Goal: Task Accomplishment & Management: Complete application form

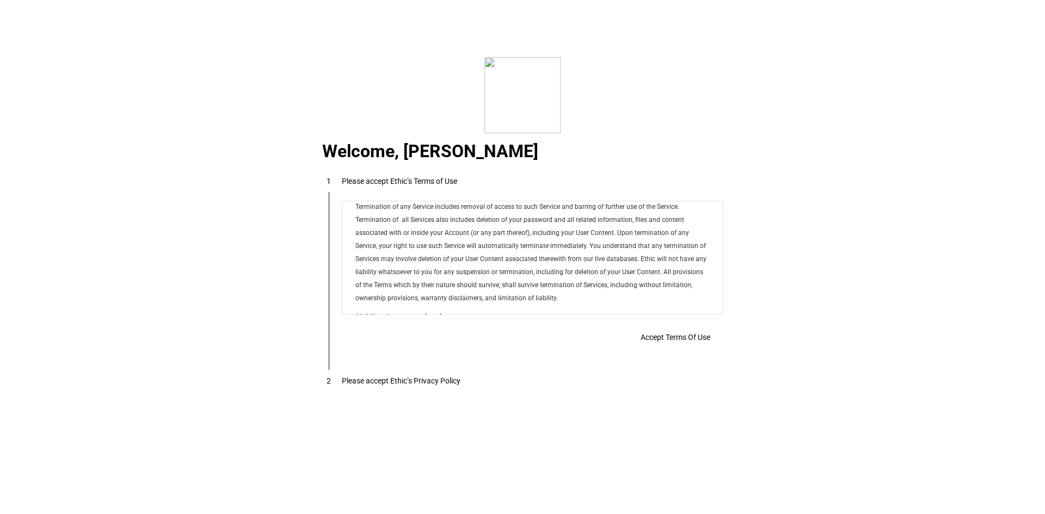
scroll to position [8815, 0]
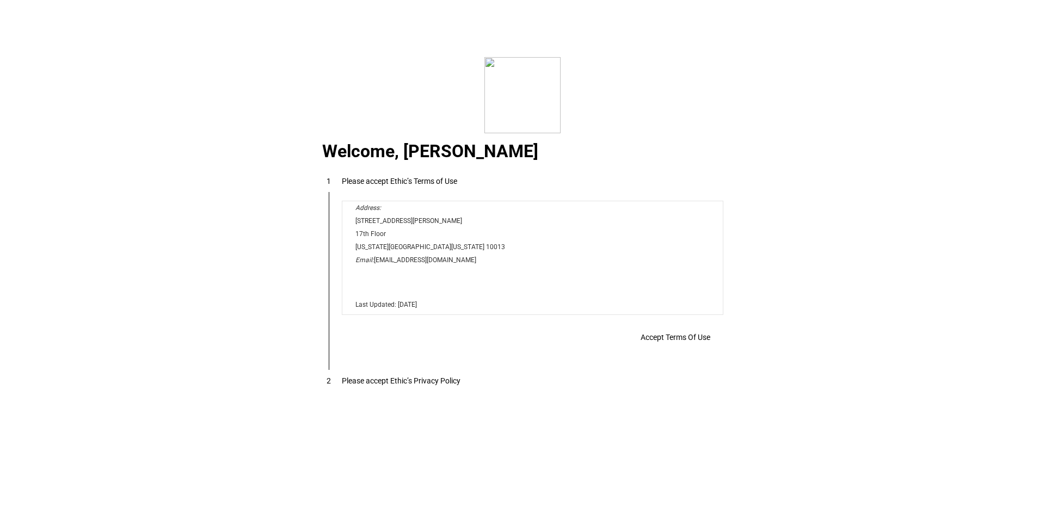
click at [670, 341] on span "Accept Terms Of Use" at bounding box center [676, 337] width 70 height 9
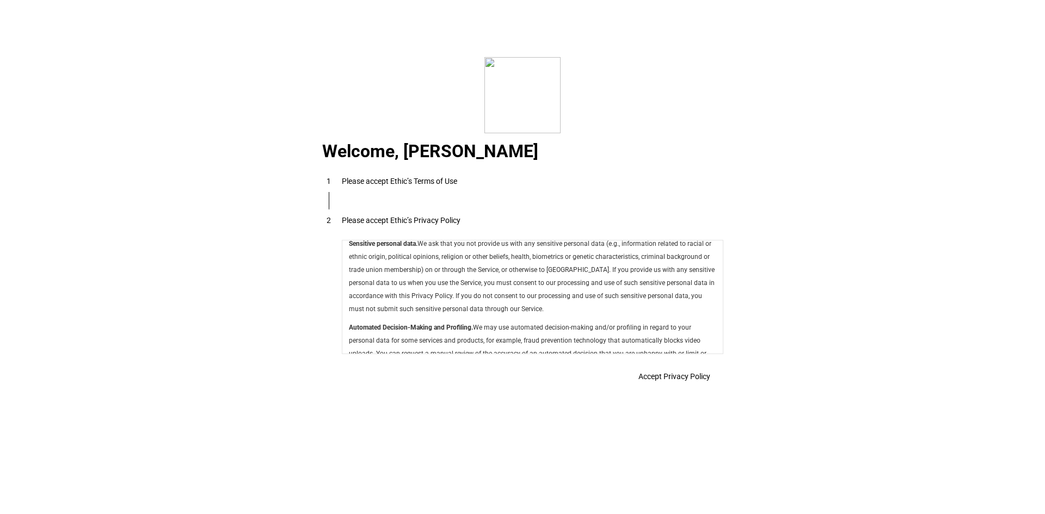
scroll to position [3874, 0]
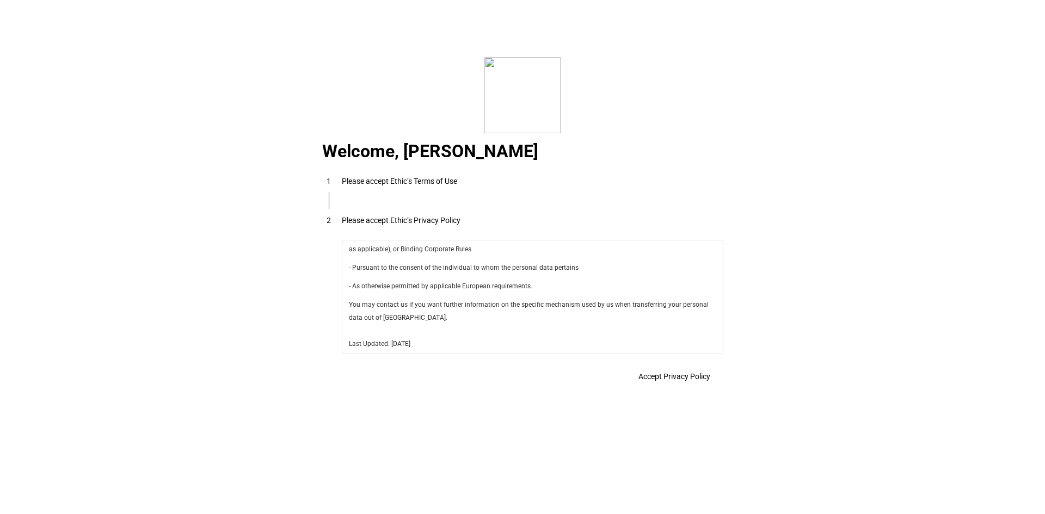
drag, startPoint x: 720, startPoint y: 255, endPoint x: 1025, endPoint y: 613, distance: 470.7
click at [673, 381] on span "Accept Privacy Policy" at bounding box center [674, 376] width 72 height 9
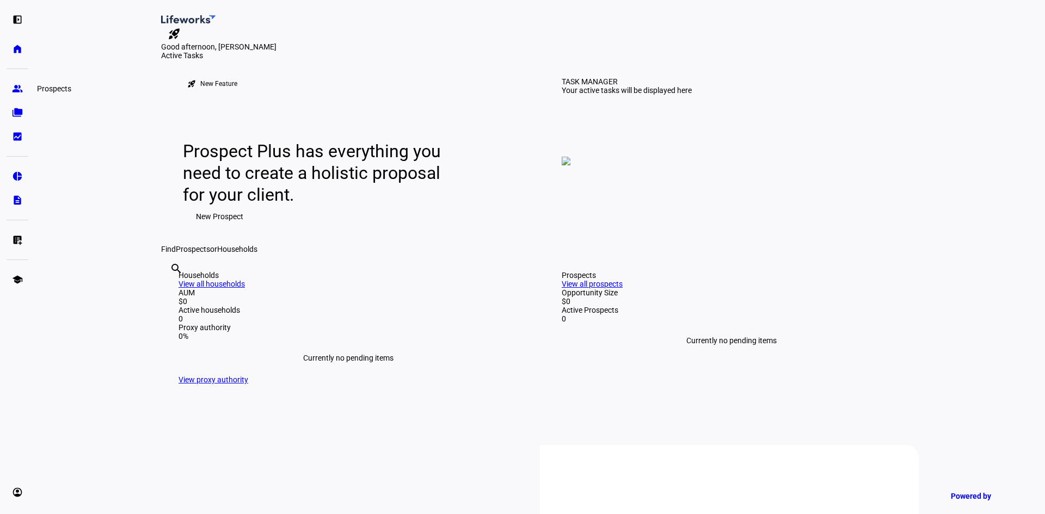
click at [17, 82] on link "group Prospects" at bounding box center [18, 89] width 22 height 22
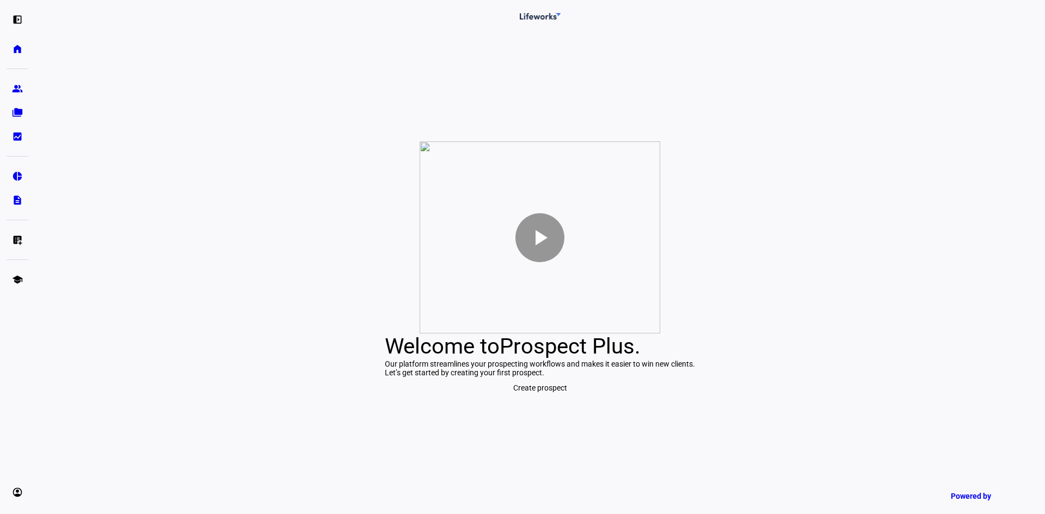
click at [533, 399] on span "Create prospect" at bounding box center [540, 388] width 54 height 22
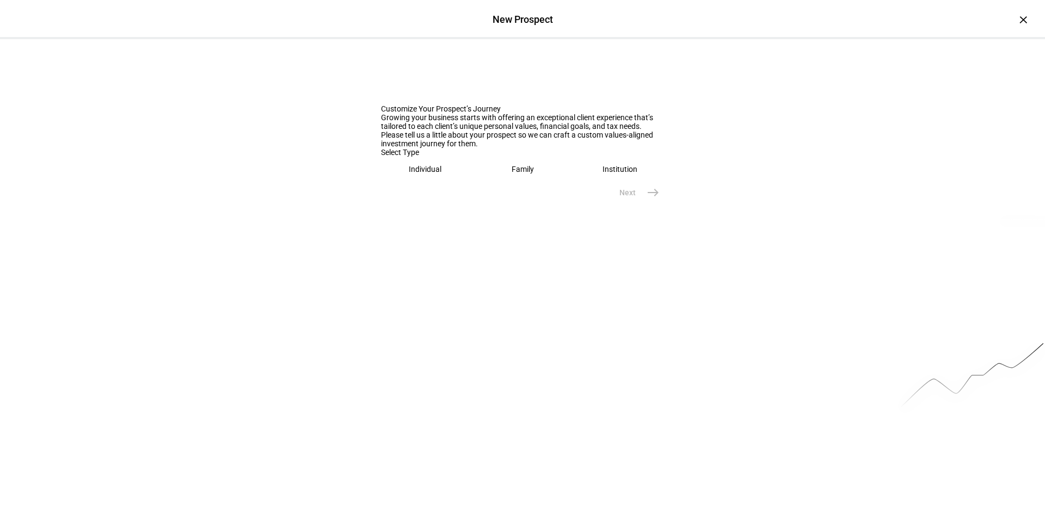
click at [421, 174] on div "Individual" at bounding box center [425, 169] width 33 height 9
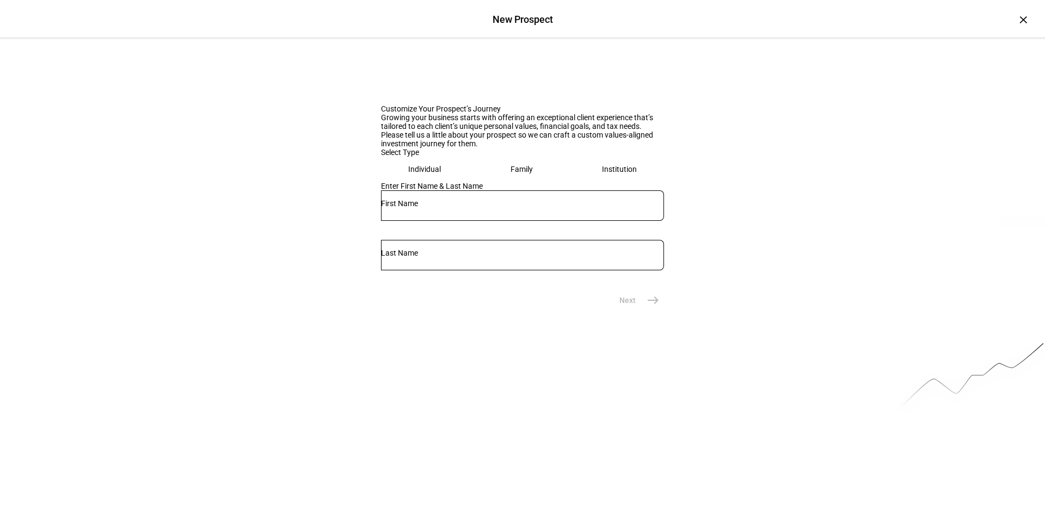
click at [415, 208] on input "text" at bounding box center [522, 203] width 283 height 9
type input "[PERSON_NAME]"
click at [649, 311] on span "east" at bounding box center [653, 301] width 22 height 22
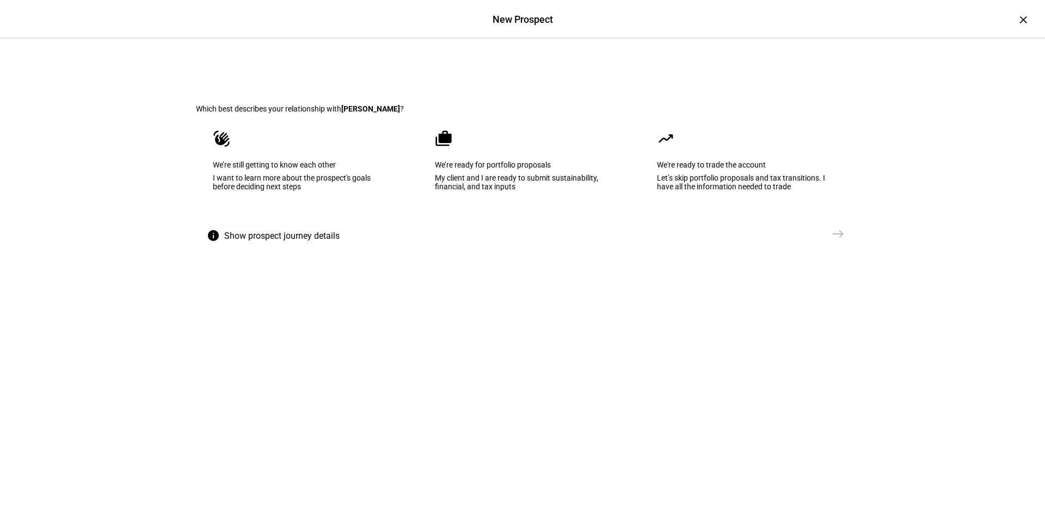
click at [470, 191] on div "My client and I are ready to submit sustainability, financial, and tax inputs" at bounding box center [522, 182] width 175 height 17
click at [832, 241] on mat-icon "east" at bounding box center [838, 234] width 13 height 13
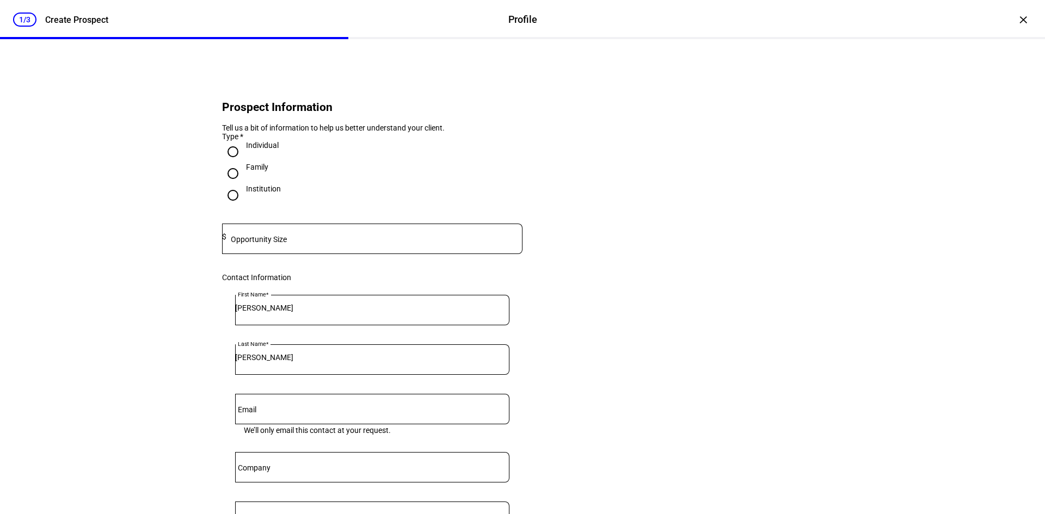
click at [261, 244] on mat-label "Opportunity Size" at bounding box center [259, 239] width 56 height 9
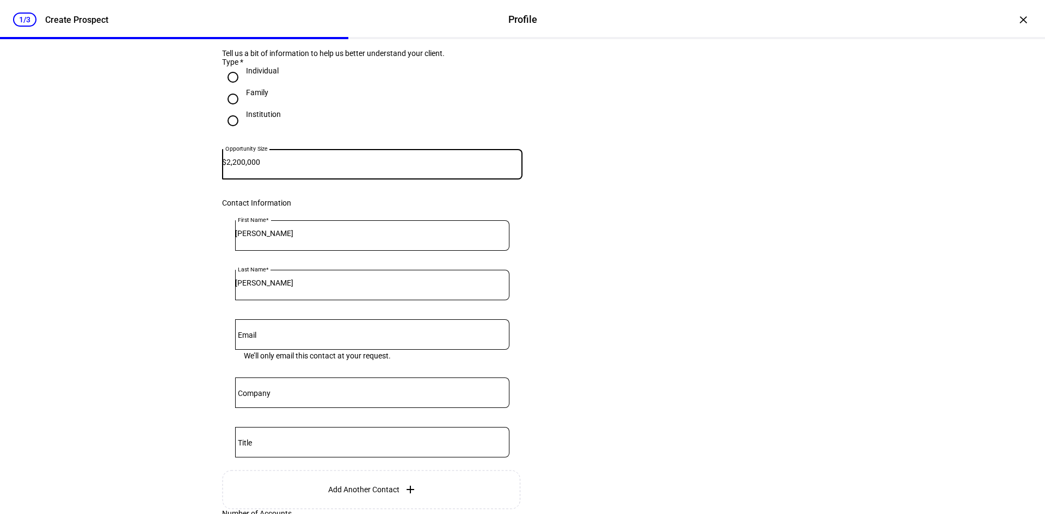
scroll to position [163, 0]
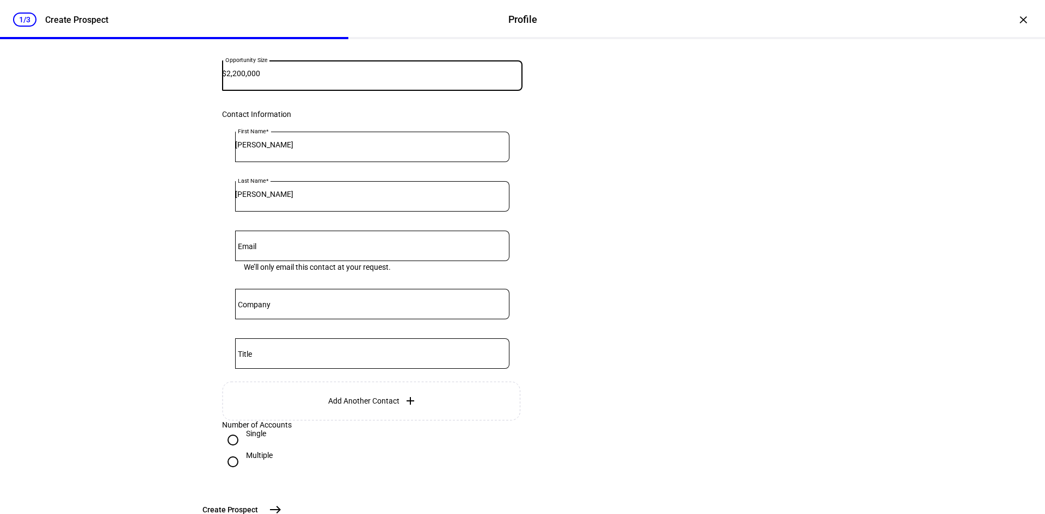
type input "2,200,000"
click at [305, 248] on input "Email" at bounding box center [372, 244] width 274 height 9
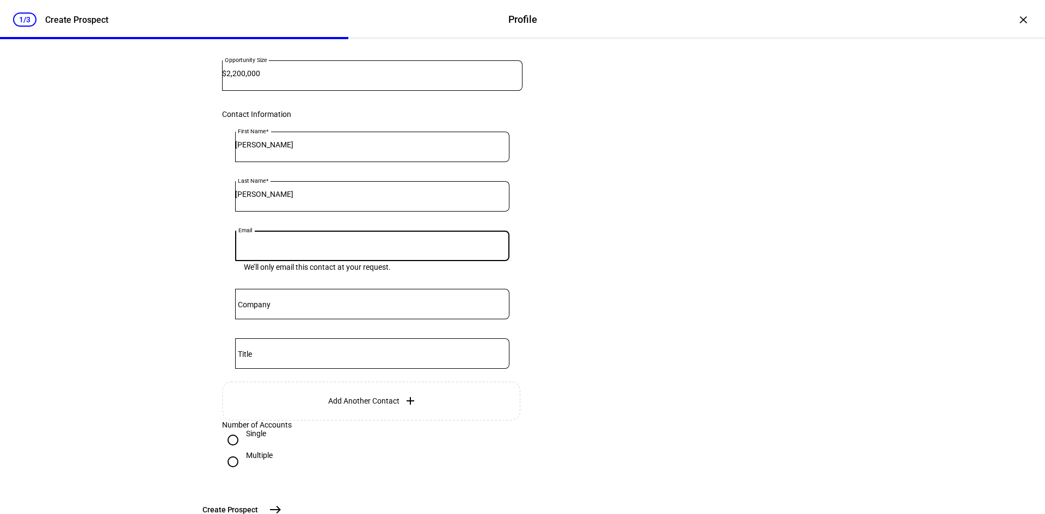
paste input "[EMAIL_ADDRESS][DOMAIN_NAME]"
type input "[EMAIL_ADDRESS][DOMAIN_NAME]"
click at [255, 309] on mat-label "Company" at bounding box center [254, 304] width 33 height 9
click at [255, 306] on input "Company" at bounding box center [372, 302] width 274 height 9
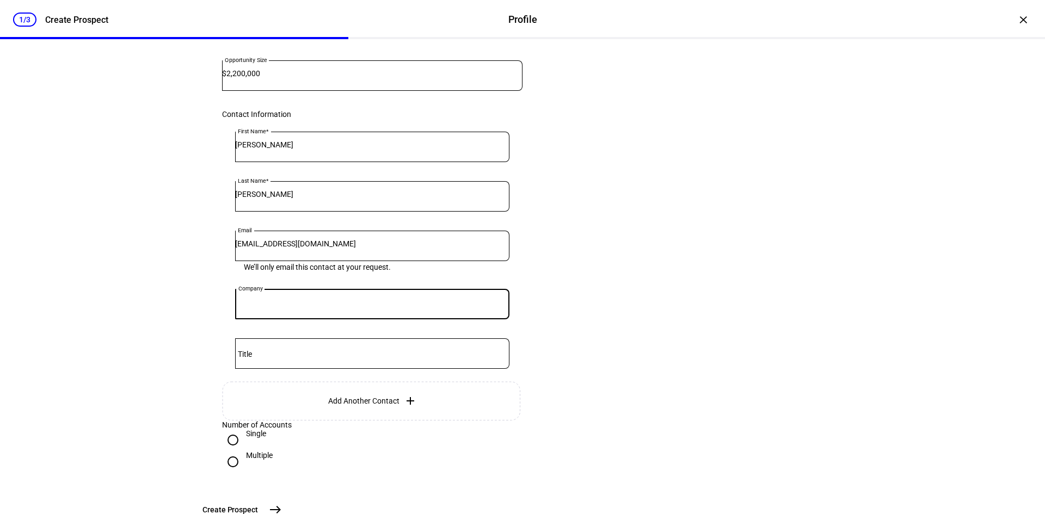
click at [248, 359] on mat-label "Title" at bounding box center [245, 354] width 14 height 9
click at [248, 356] on input "Title" at bounding box center [372, 351] width 274 height 9
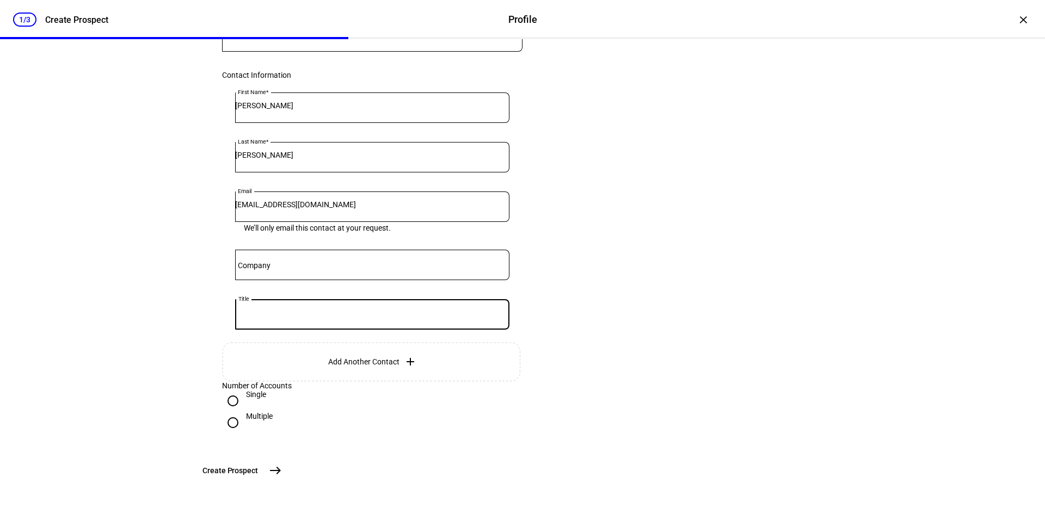
scroll to position [289, 0]
click at [282, 473] on mat-icon "east" at bounding box center [275, 470] width 13 height 13
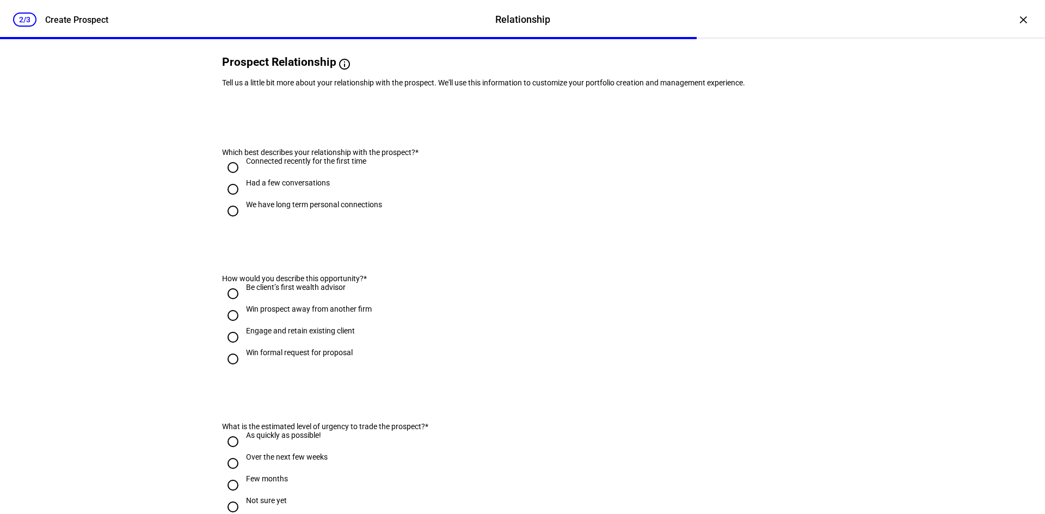
scroll to position [0, 0]
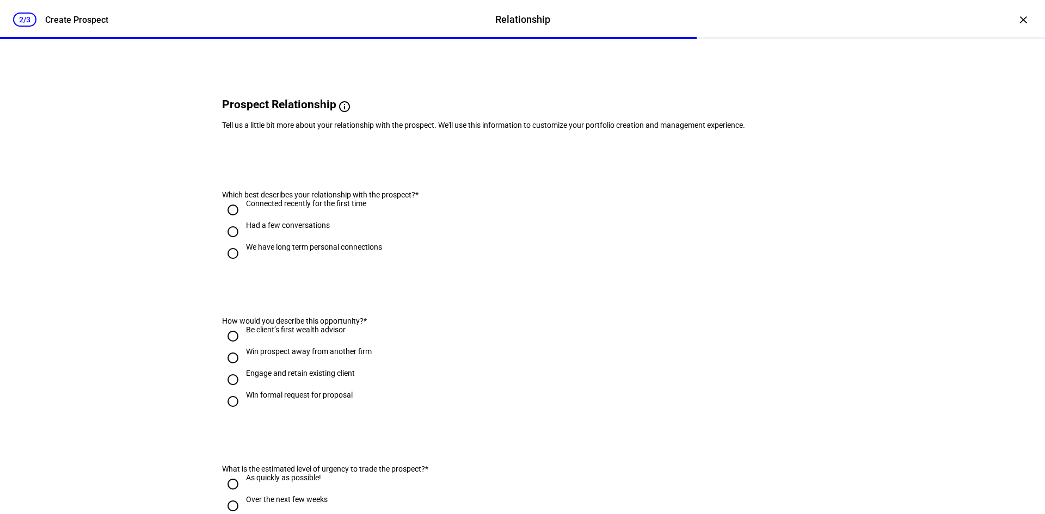
scroll to position [54, 0]
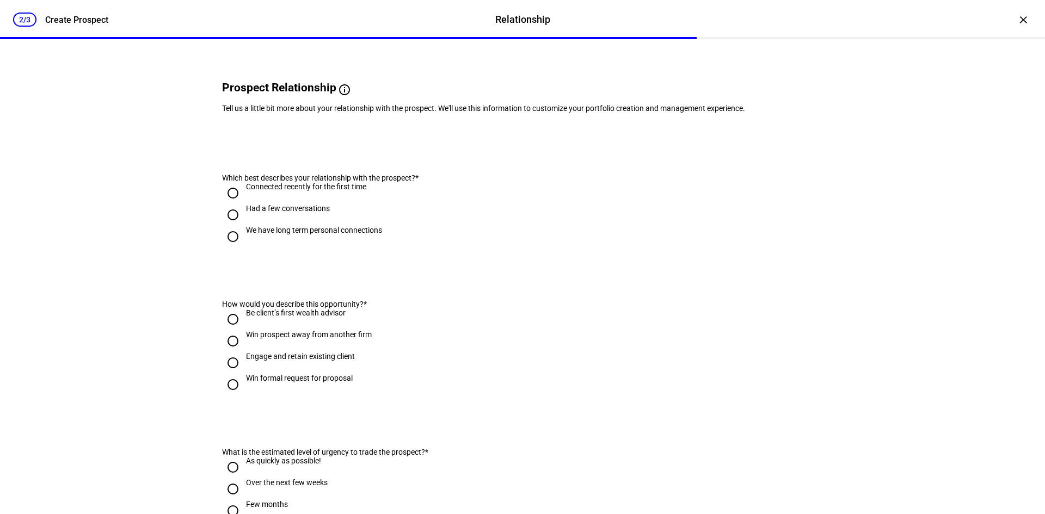
click at [227, 226] on input "Had a few conversations" at bounding box center [233, 215] width 22 height 22
radio input "true"
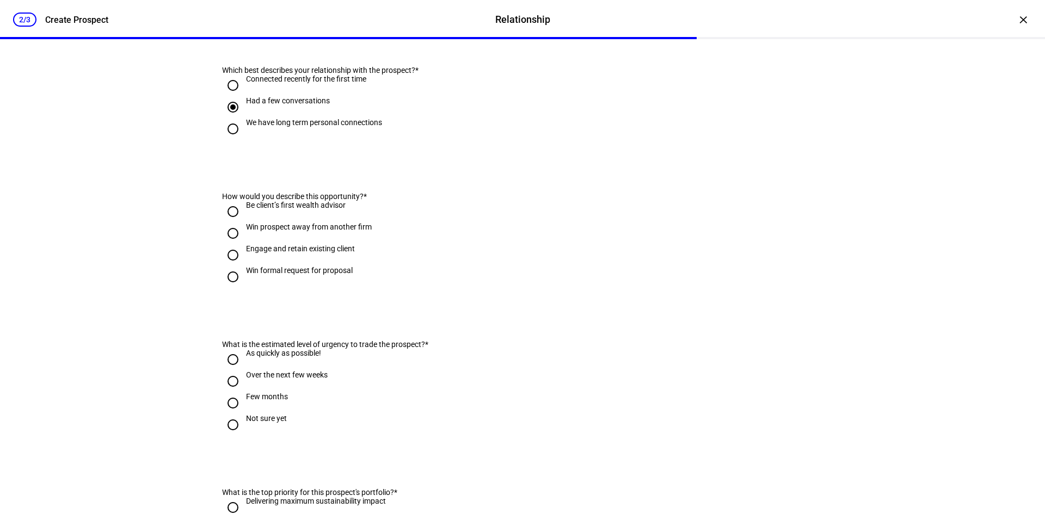
scroll to position [163, 0]
click at [228, 222] on input "Be client’s first wealth advisor" at bounding box center [233, 211] width 22 height 22
radio input "true"
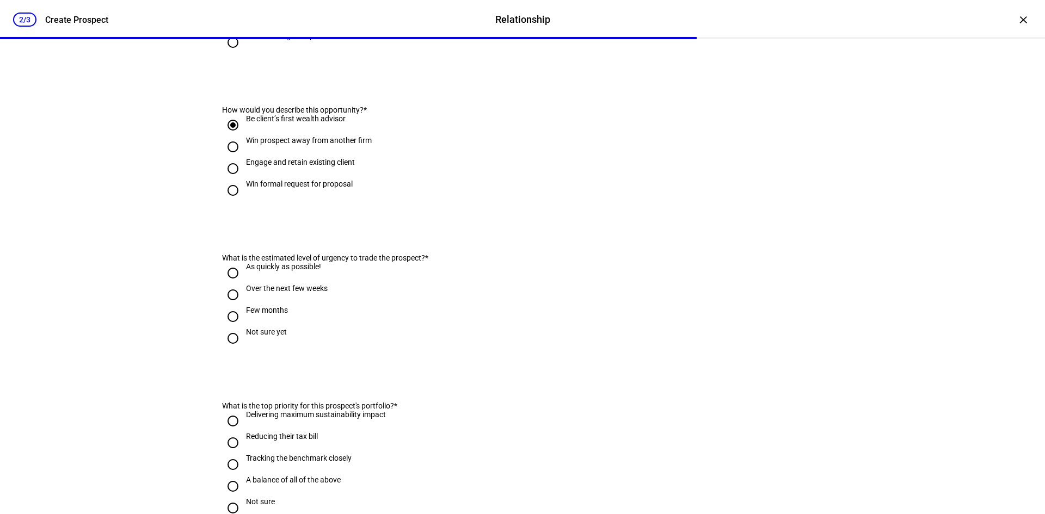
scroll to position [272, 0]
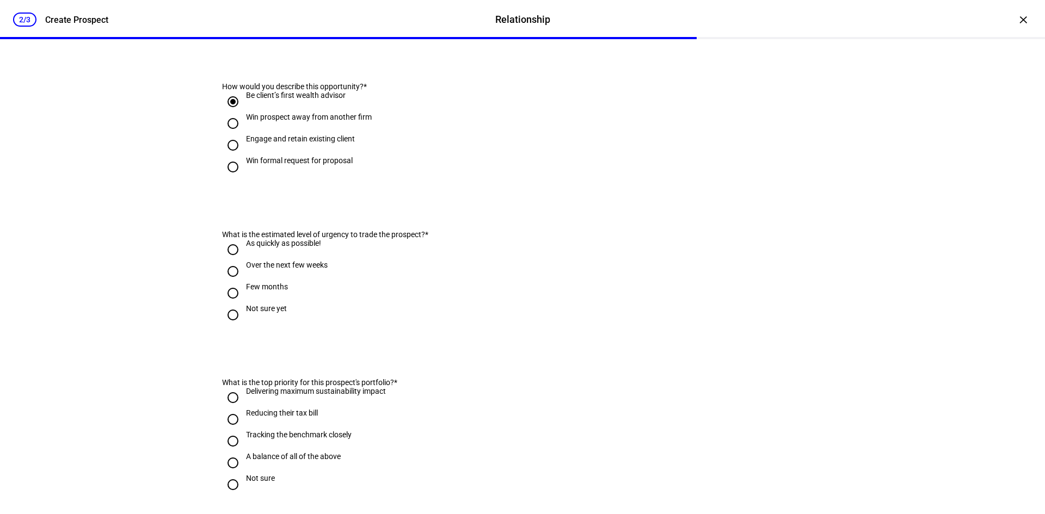
click at [228, 283] on input "Over the next few weeks" at bounding box center [233, 272] width 22 height 22
radio input "true"
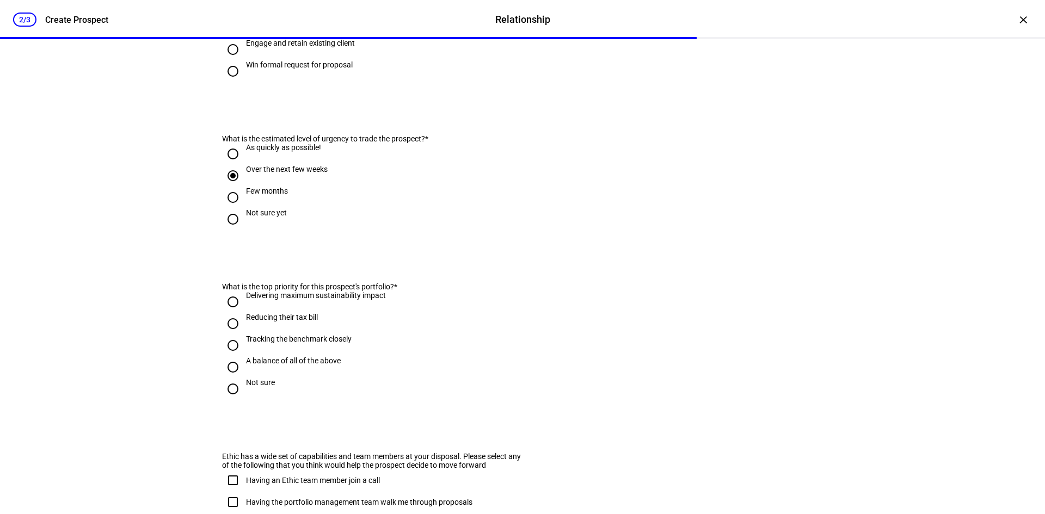
scroll to position [435, 0]
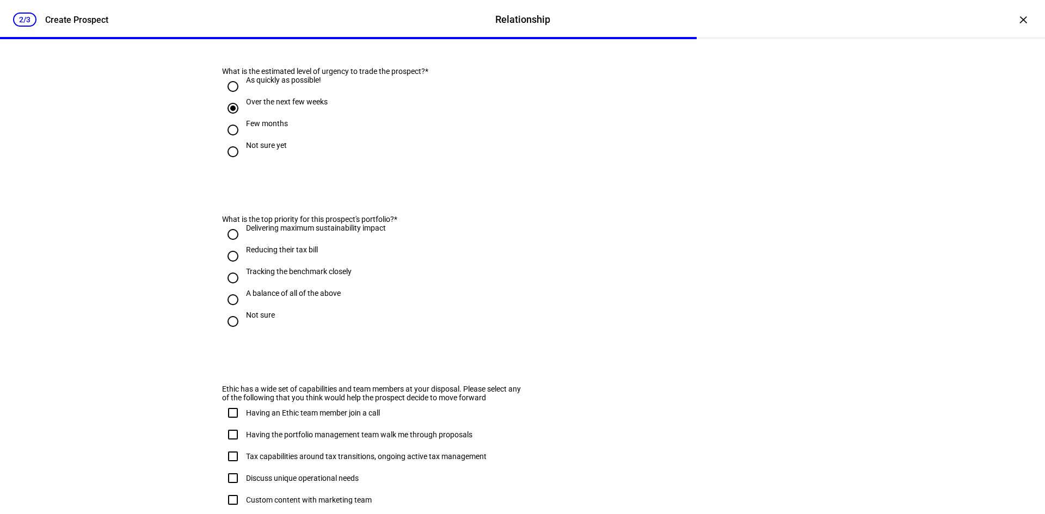
click at [229, 267] on input "Reducing their tax bill" at bounding box center [233, 256] width 22 height 22
radio input "true"
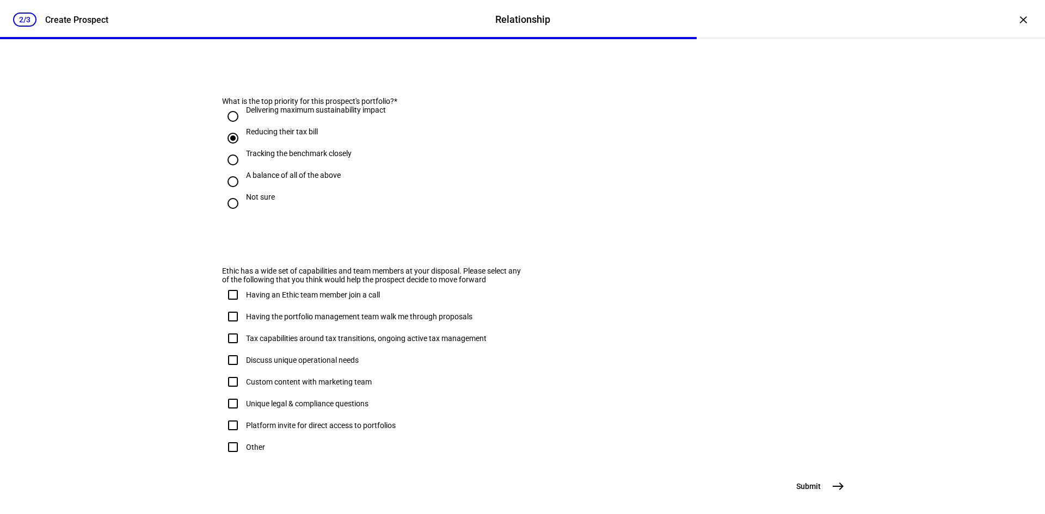
scroll to position [627, 0]
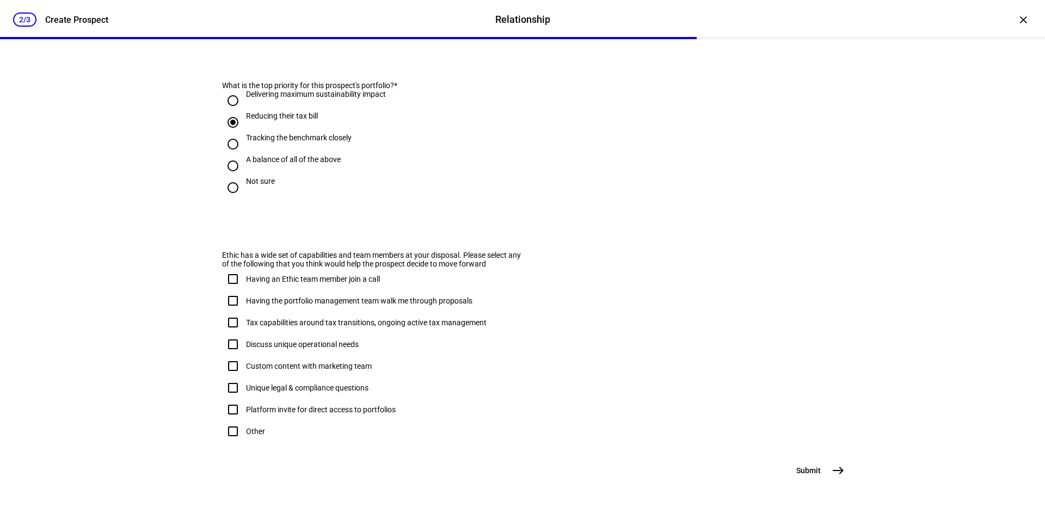
click at [229, 268] on input "Having an Ethic team member join a call" at bounding box center [233, 279] width 22 height 22
checkbox input "true"
click at [235, 290] on input "Having the portfolio management team walk me through proposals" at bounding box center [233, 301] width 22 height 22
checkbox input "true"
click at [230, 312] on input "Tax capabilities around tax transitions, ongoing active tax management" at bounding box center [233, 323] width 22 height 22
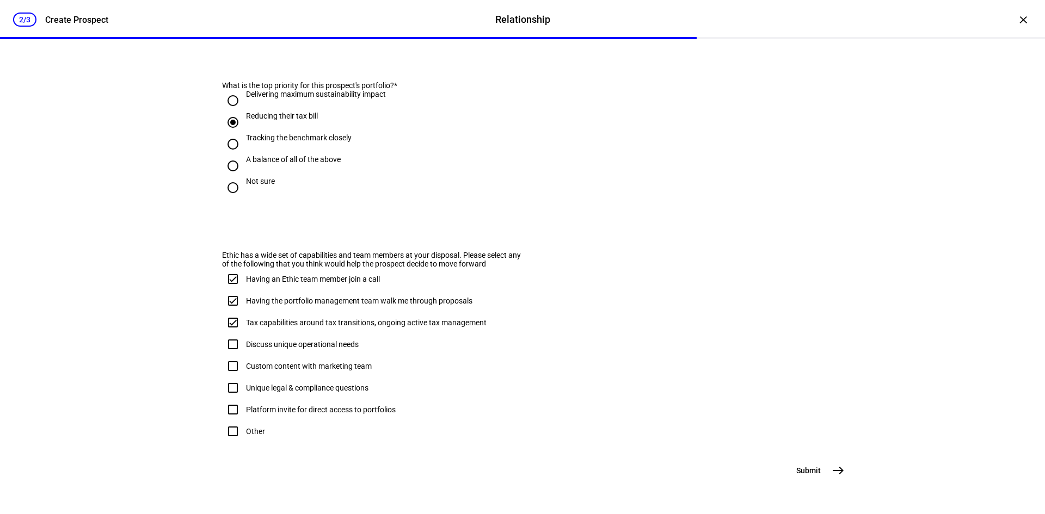
checkbox input "true"
click at [229, 355] on input "Custom content with marketing team" at bounding box center [233, 366] width 22 height 22
checkbox input "true"
click at [839, 476] on mat-icon "east" at bounding box center [838, 470] width 13 height 13
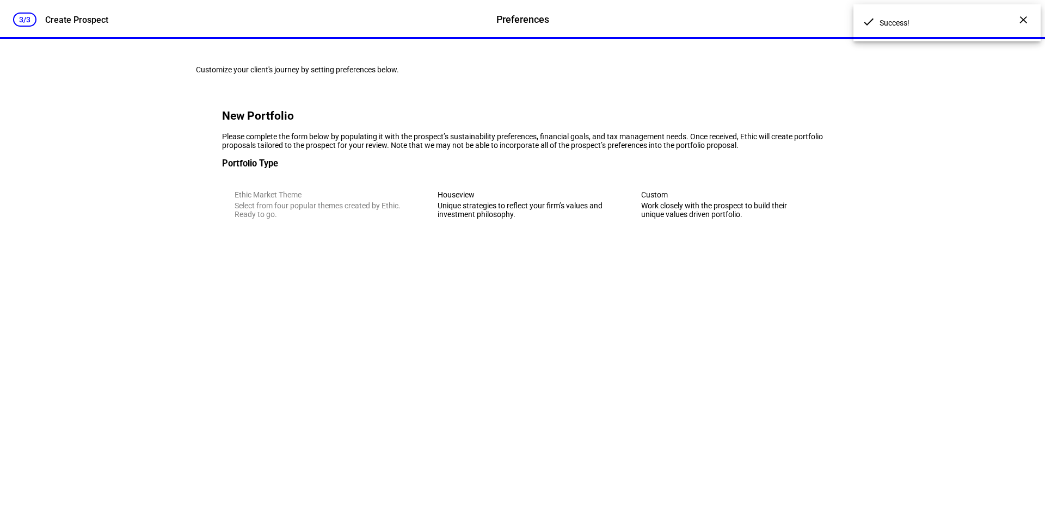
scroll to position [0, 0]
click at [503, 219] on div "Unique strategies to reflect your firm’s values and investment philosophy." at bounding box center [522, 209] width 169 height 17
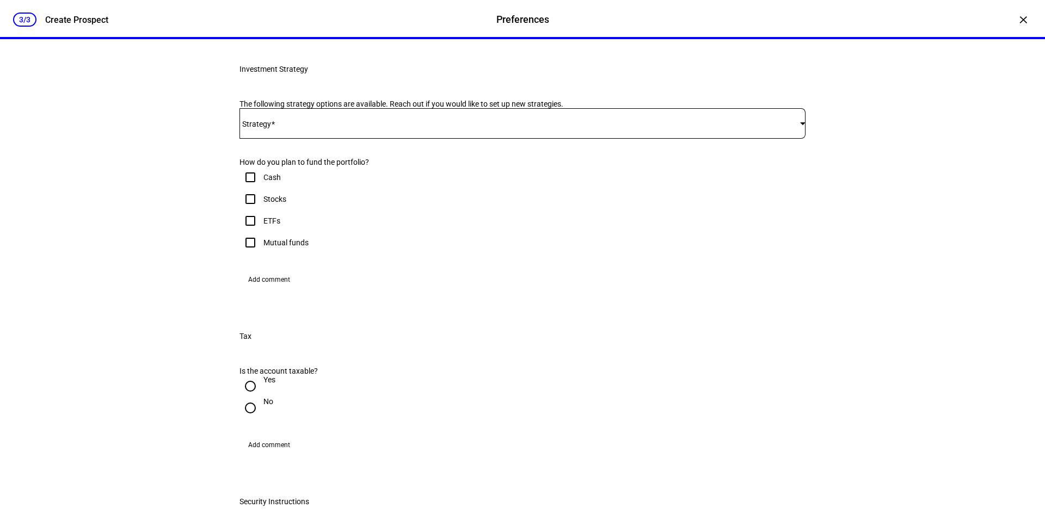
scroll to position [218, 0]
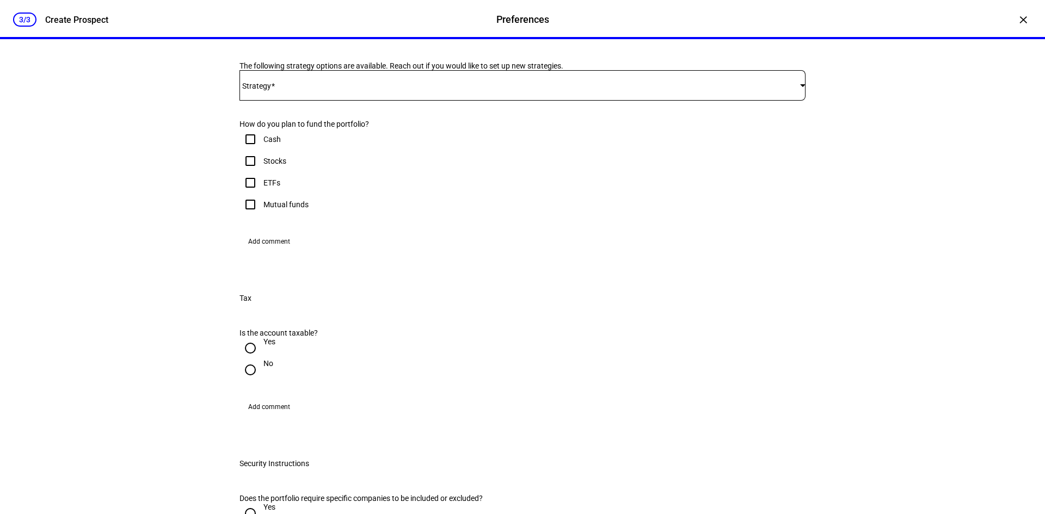
click at [343, 90] on span at bounding box center [520, 85] width 561 height 9
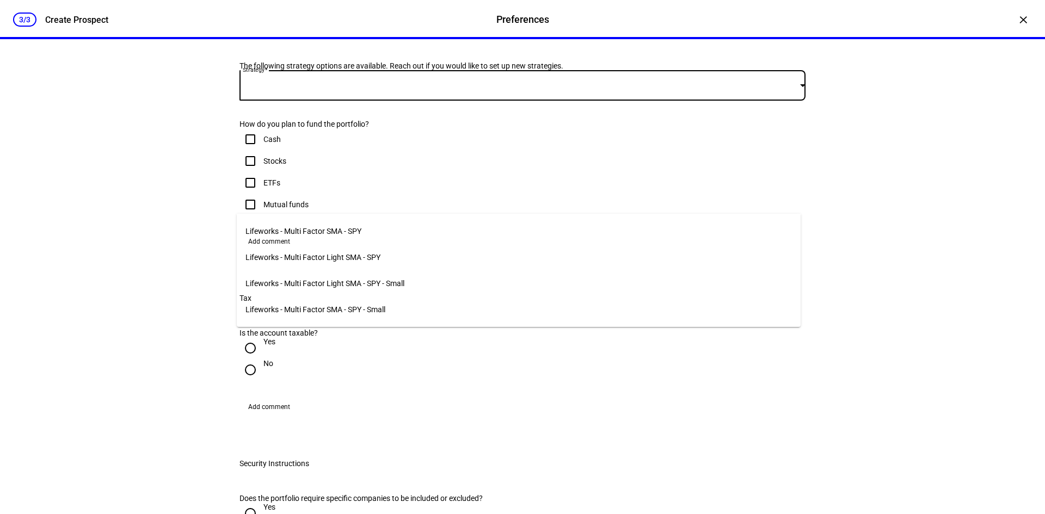
click at [336, 227] on span "Lifeworks - Multi Factor SMA - SPY" at bounding box center [303, 231] width 116 height 9
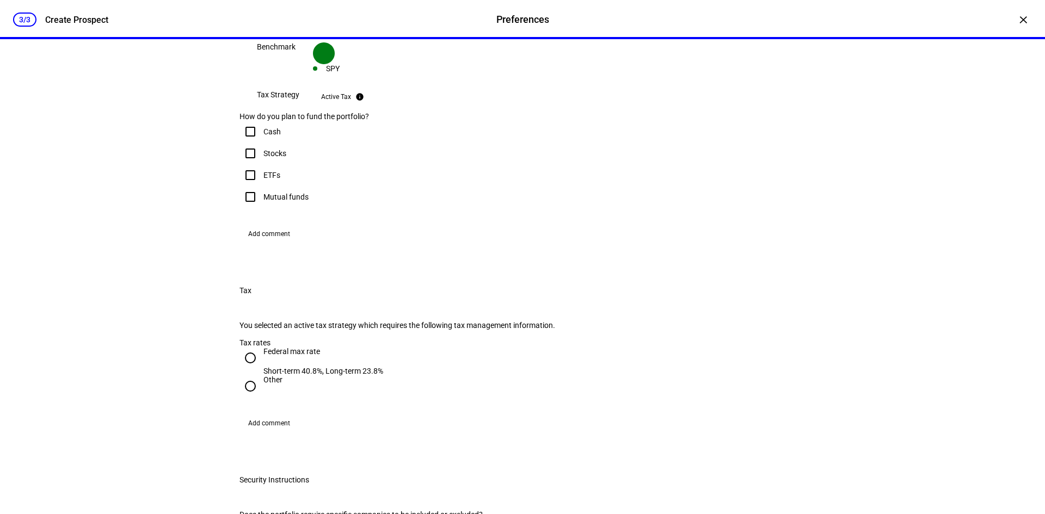
scroll to position [381, 0]
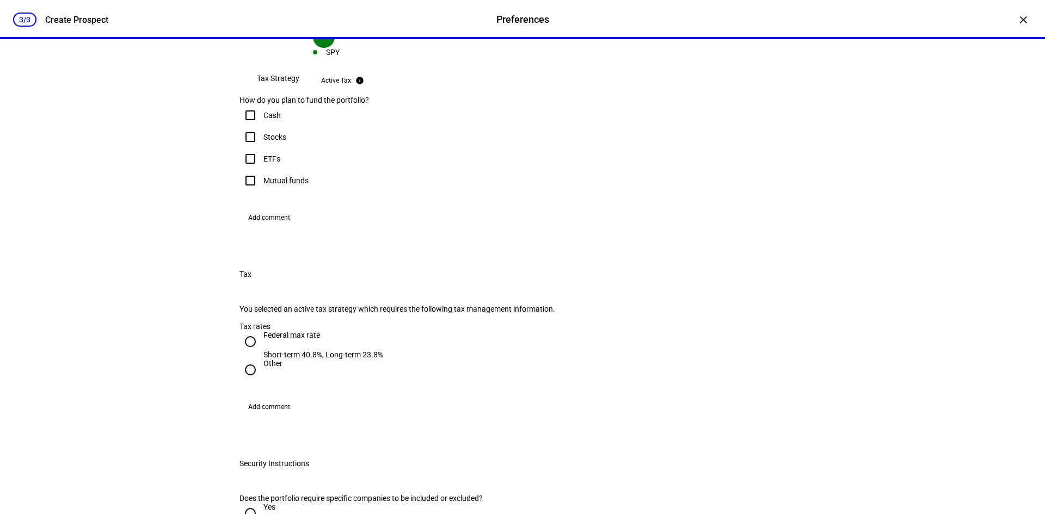
click at [248, 148] on input "Stocks" at bounding box center [251, 137] width 22 height 22
checkbox input "true"
click at [249, 170] on input "ETFs" at bounding box center [251, 159] width 22 height 22
checkbox input "true"
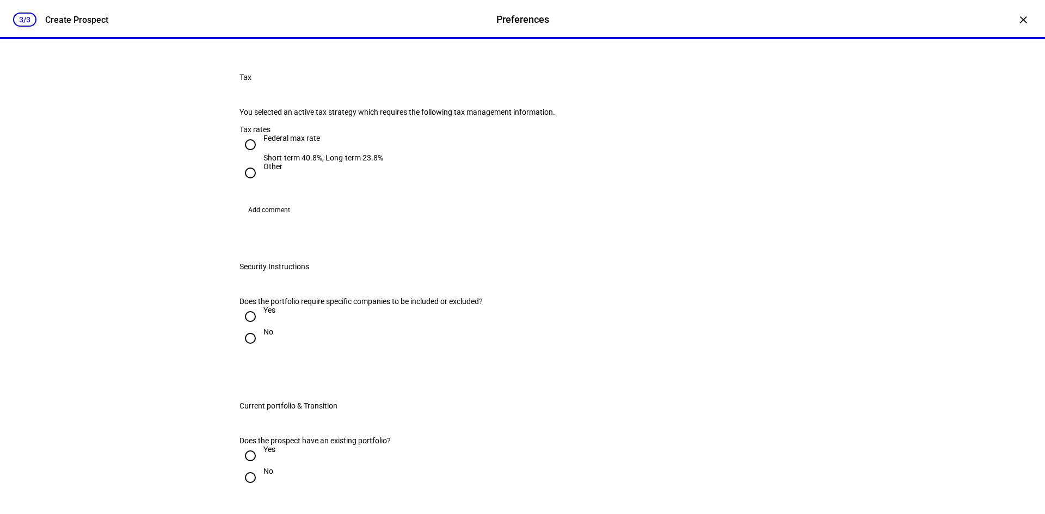
scroll to position [599, 0]
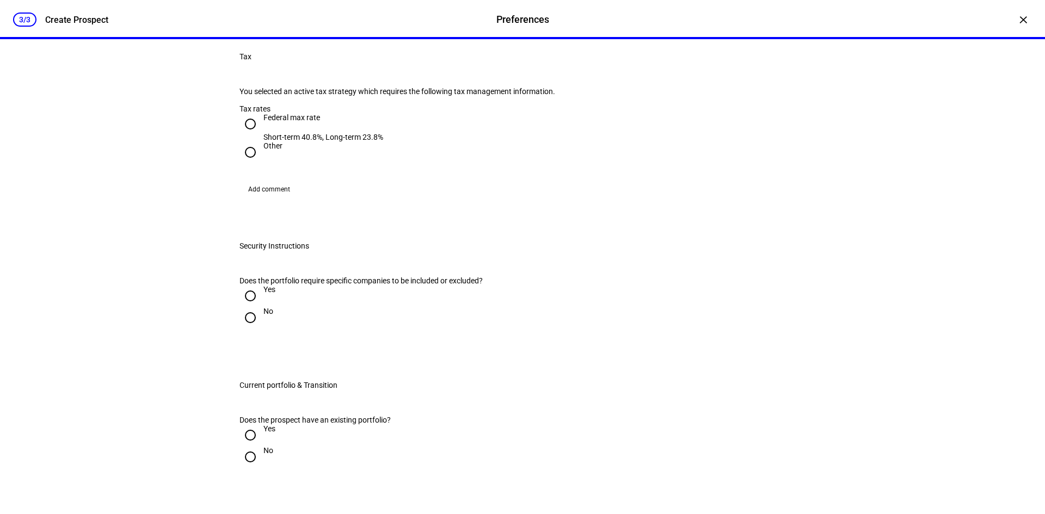
click at [247, 163] on input "Other" at bounding box center [251, 153] width 22 height 22
radio input "true"
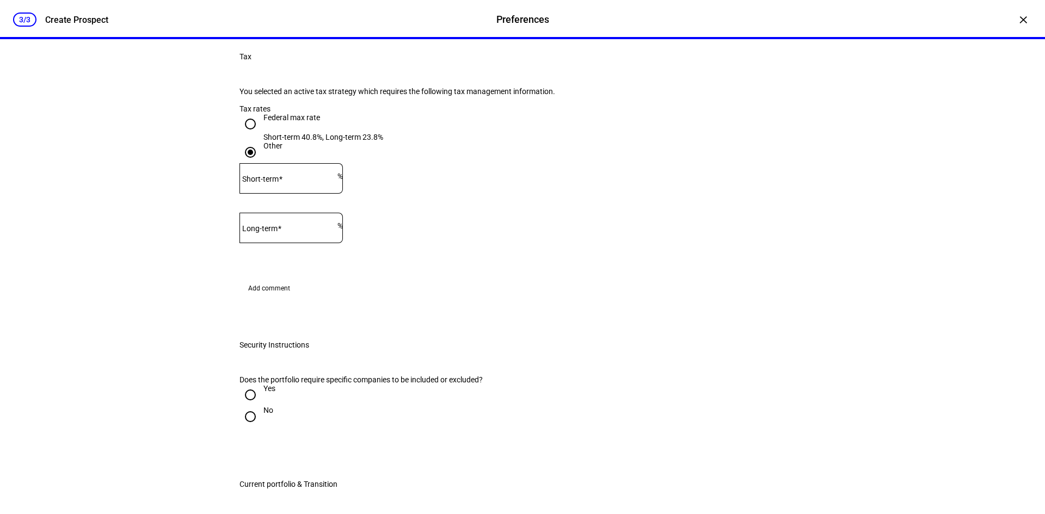
click at [279, 183] on mat-label "Short-term" at bounding box center [260, 179] width 36 height 9
click at [286, 181] on input "Short-term" at bounding box center [289, 176] width 98 height 9
click at [247, 135] on input "Federal max rate Short-term 40.8%, Long-term 23.8%" at bounding box center [251, 124] width 22 height 22
radio input "true"
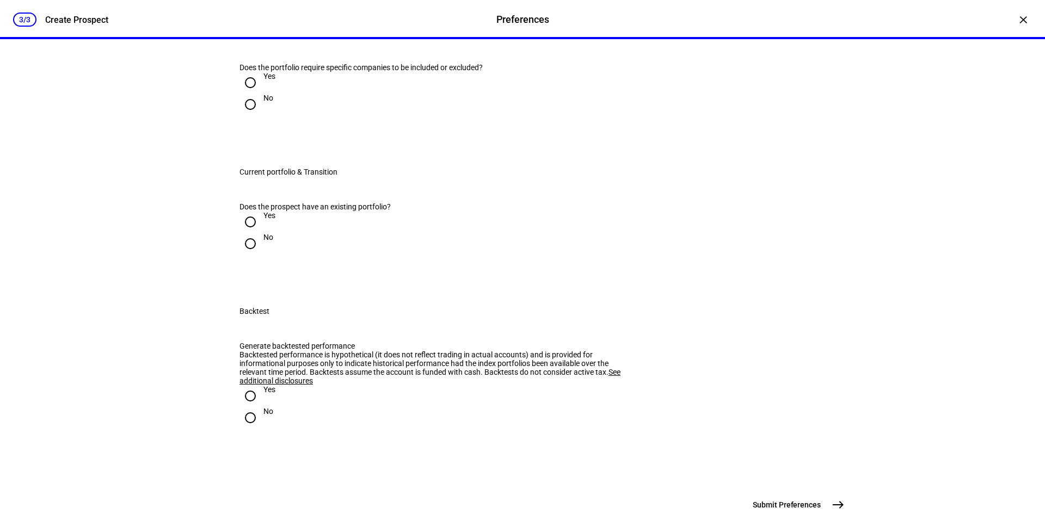
scroll to position [816, 0]
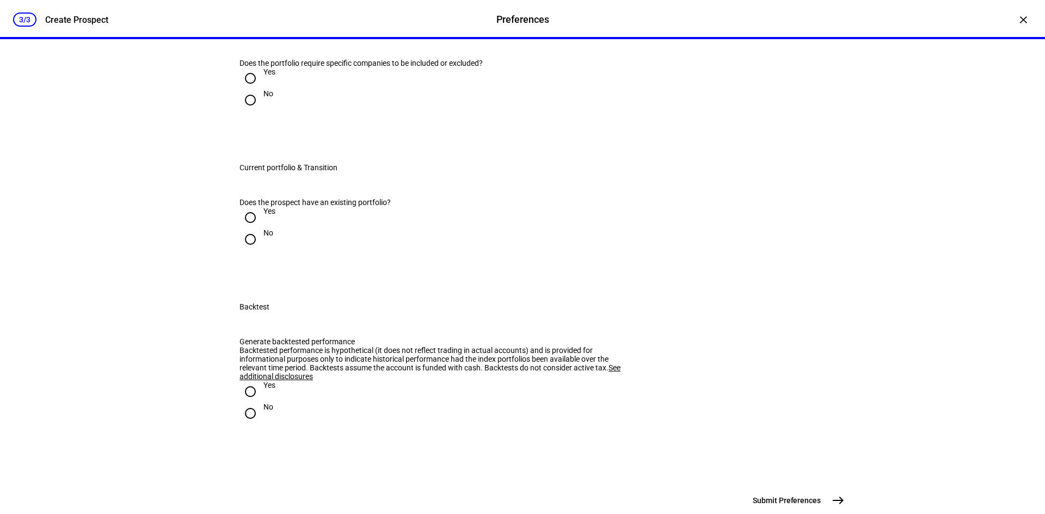
click at [247, 111] on input "No" at bounding box center [251, 100] width 22 height 22
radio input "true"
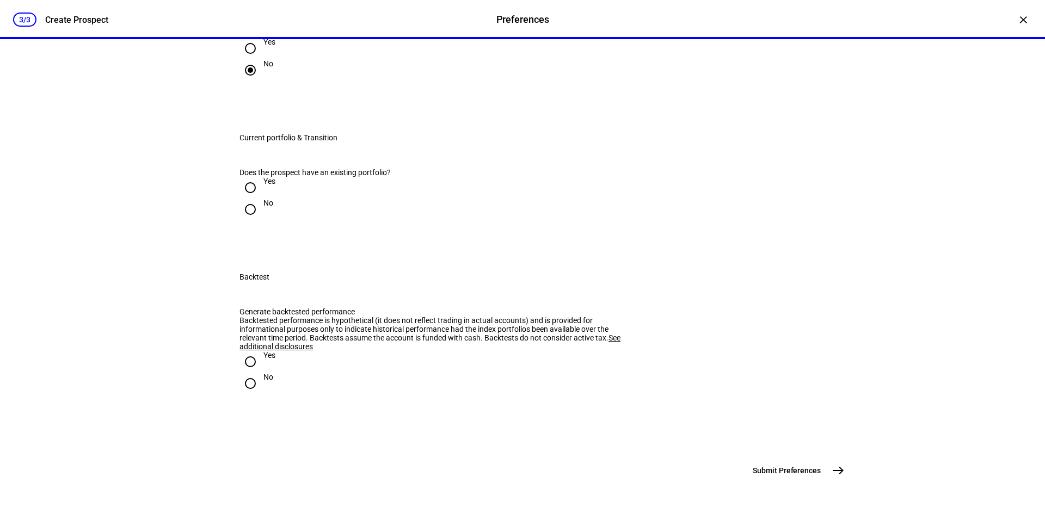
scroll to position [925, 0]
click at [245, 199] on input "Yes" at bounding box center [251, 188] width 22 height 22
radio input "true"
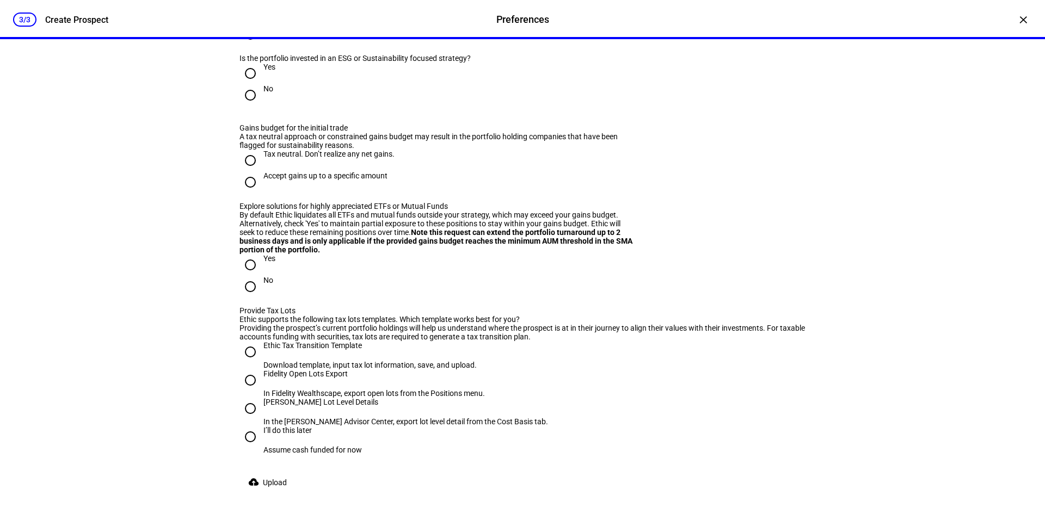
scroll to position [1034, 0]
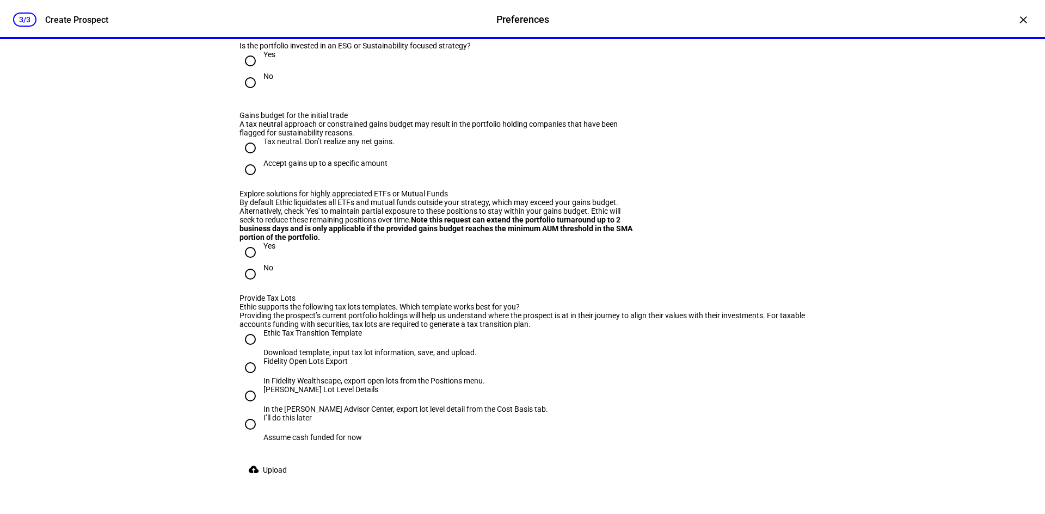
click at [250, 94] on input "No" at bounding box center [251, 83] width 22 height 22
radio input "true"
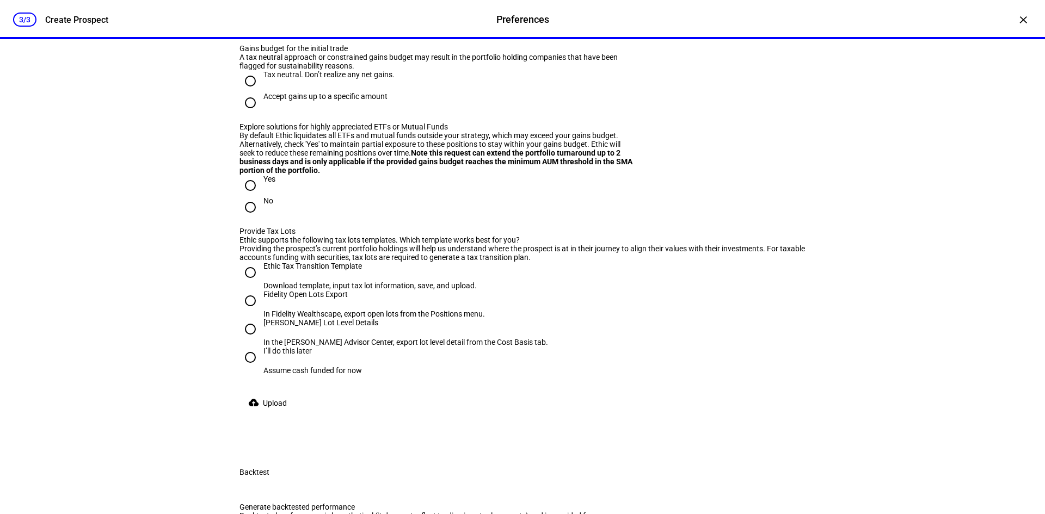
scroll to position [1143, 0]
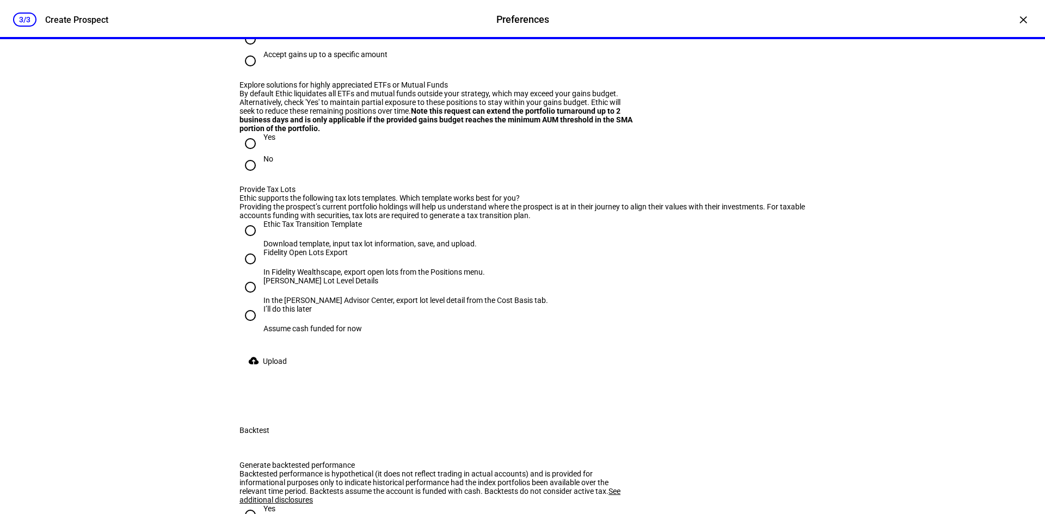
click at [245, 72] on input "Accept gains up to a specific amount" at bounding box center [251, 61] width 22 height 22
radio input "true"
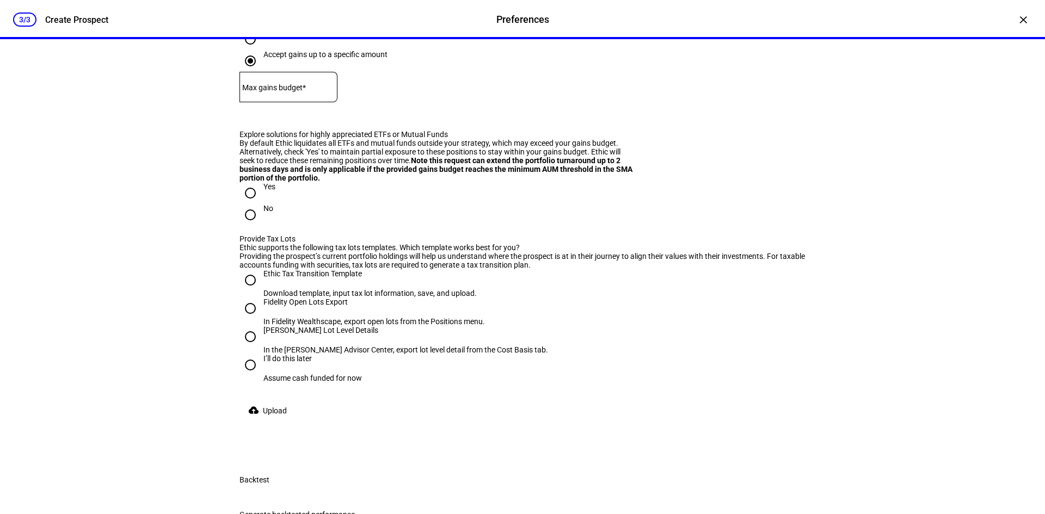
click at [286, 92] on mat-label "Max gains budget*" at bounding box center [274, 87] width 64 height 9
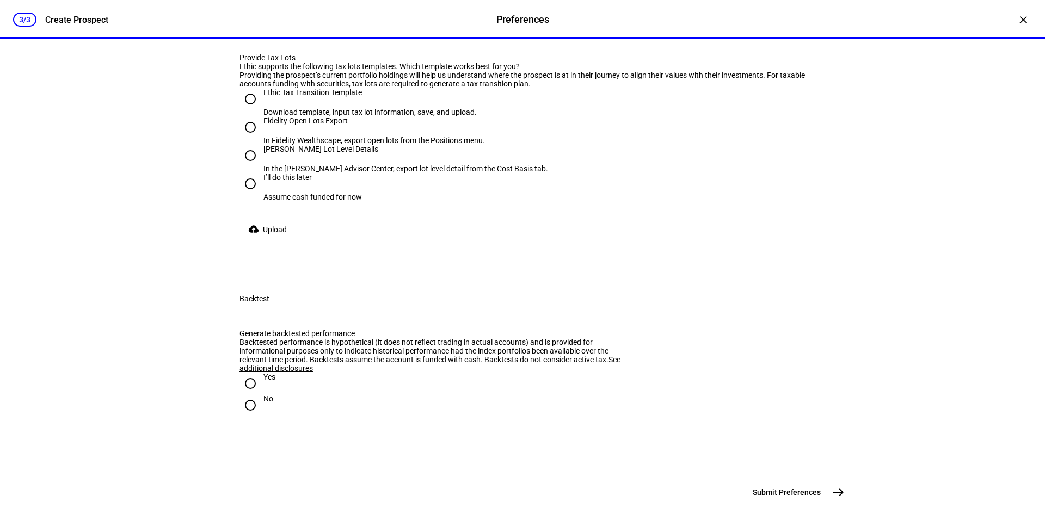
scroll to position [1361, 0]
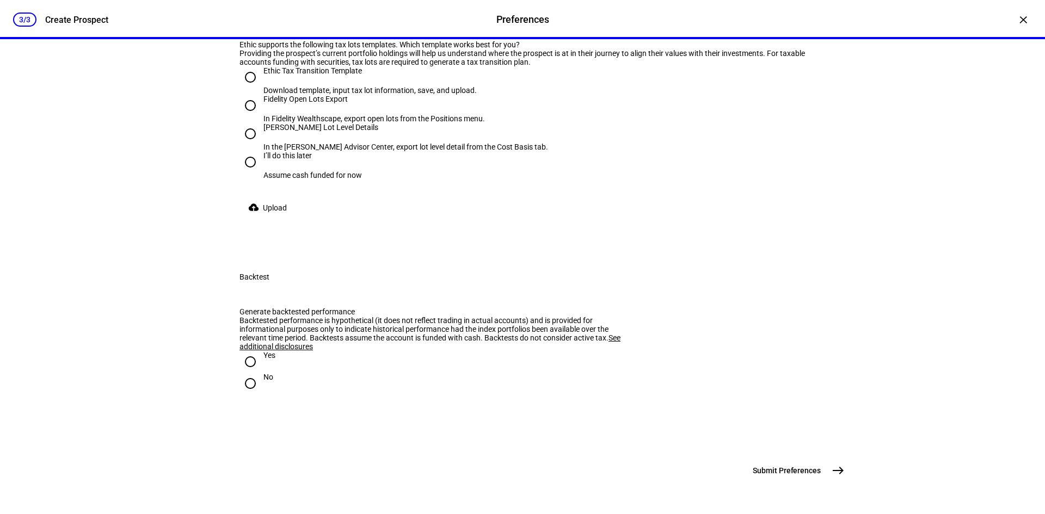
type input "15,000"
radio input "true"
click at [249, 88] on input "Ethic Tax Transition Template Download template, input tax lot information, sav…" at bounding box center [251, 77] width 22 height 22
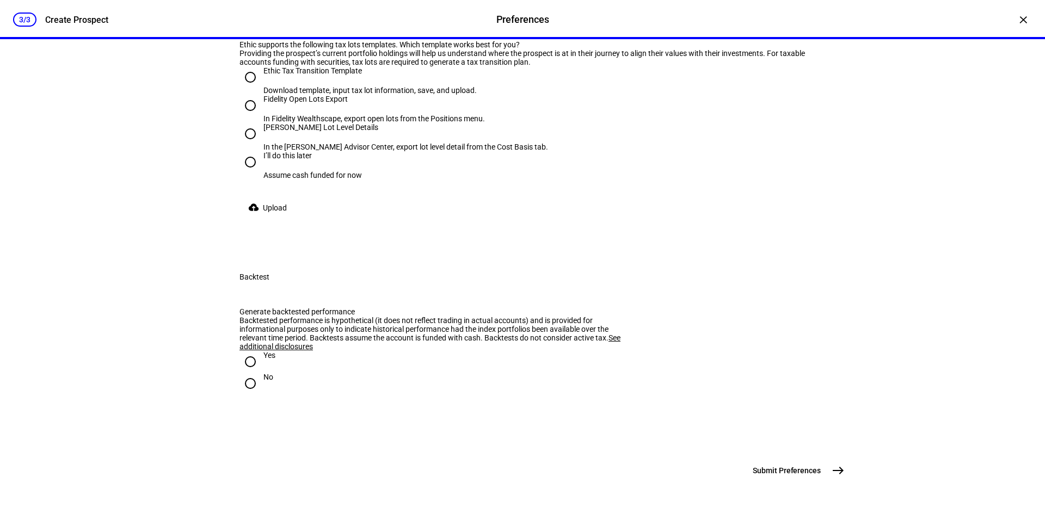
radio input "true"
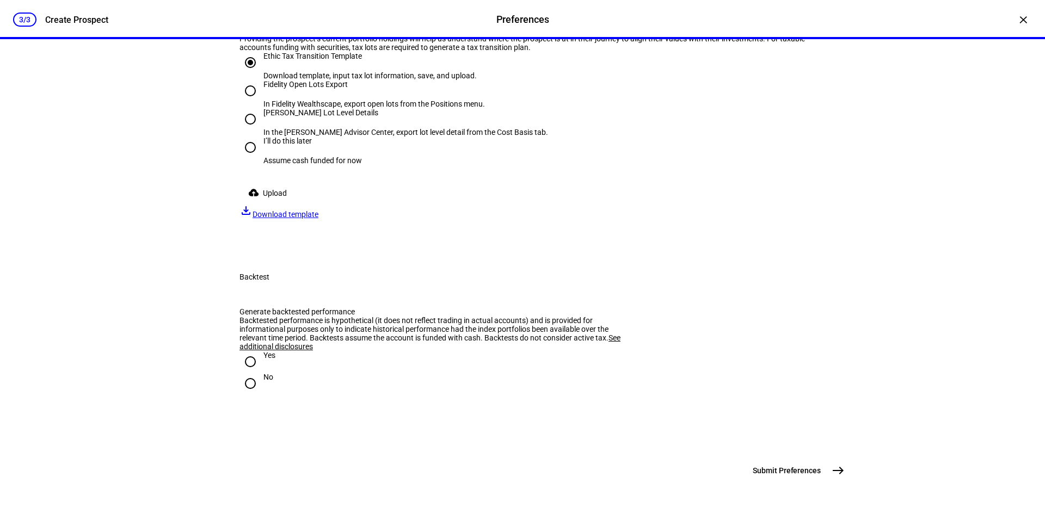
click at [318, 219] on span "Download template" at bounding box center [286, 214] width 66 height 9
click at [246, 373] on input "Yes" at bounding box center [251, 362] width 22 height 22
radio input "true"
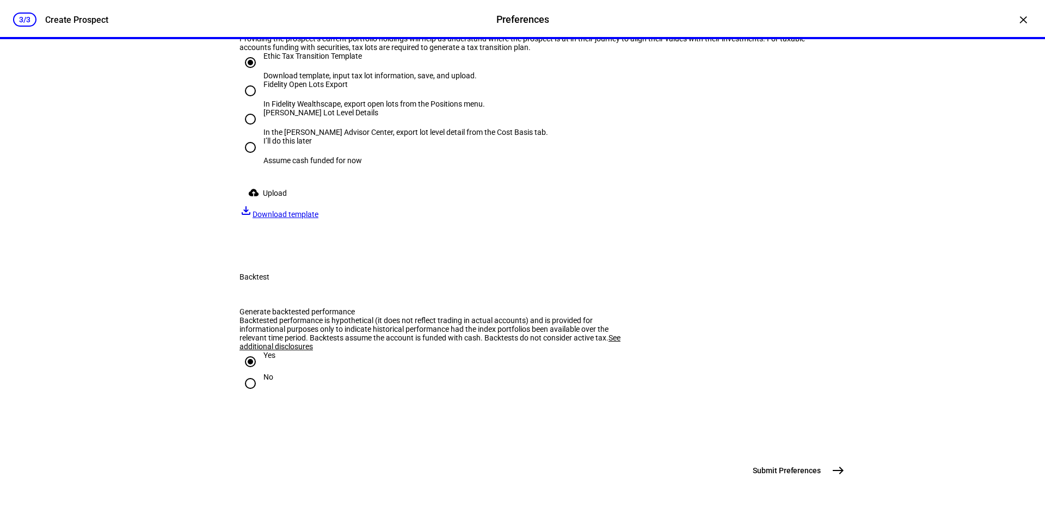
click at [827, 469] on span "east" at bounding box center [838, 471] width 22 height 22
click at [248, 158] on input "I’ll do this later Assume cash funded for now" at bounding box center [251, 148] width 22 height 22
radio input "true"
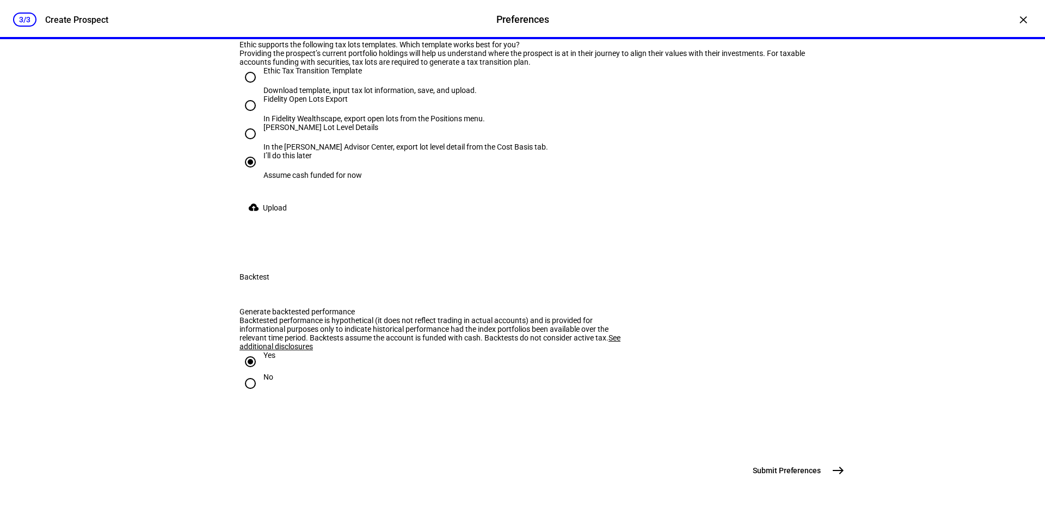
scroll to position [1674, 0]
click at [832, 468] on mat-icon "east" at bounding box center [838, 470] width 13 height 13
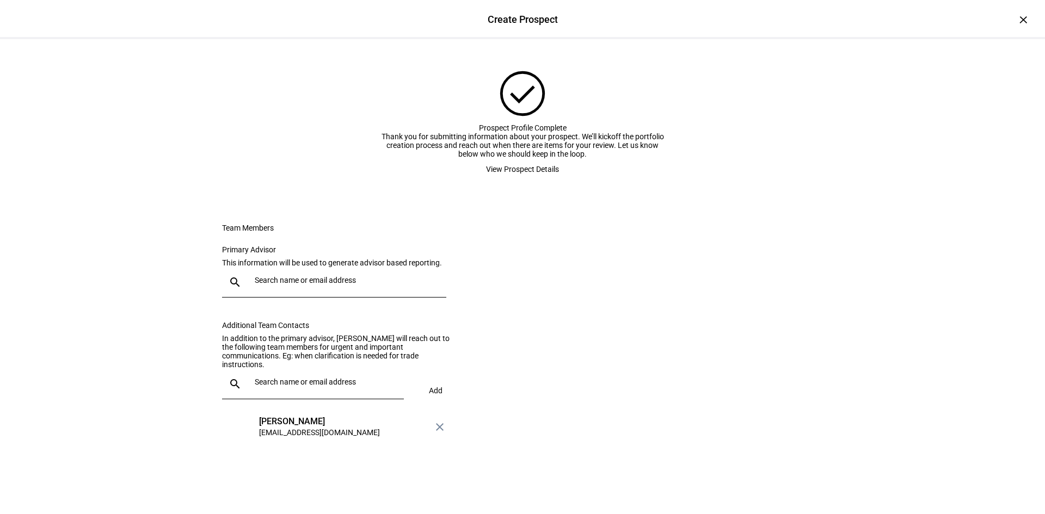
scroll to position [90, 0]
click at [262, 285] on input "text" at bounding box center [348, 280] width 187 height 9
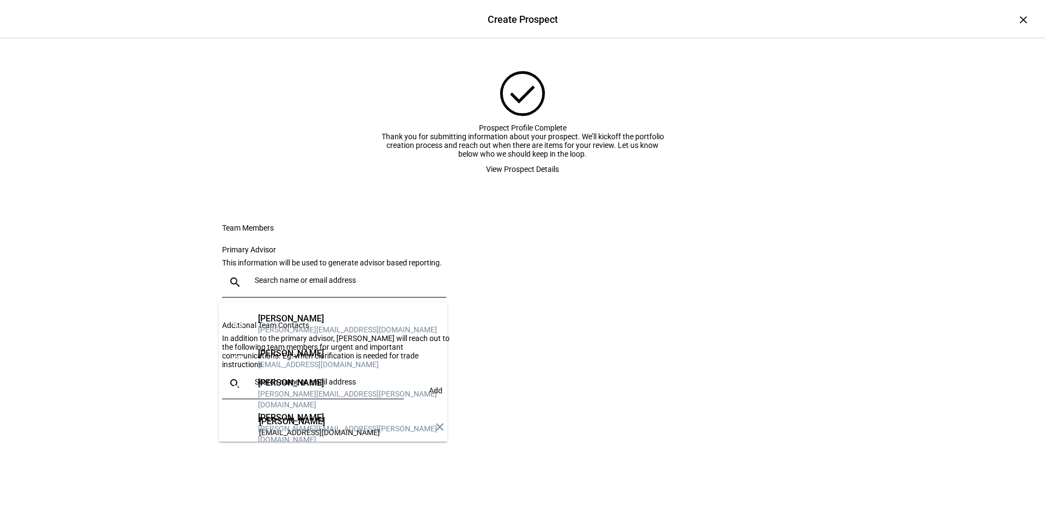
click at [299, 359] on div "[EMAIL_ADDRESS][DOMAIN_NAME]" at bounding box center [318, 364] width 121 height 11
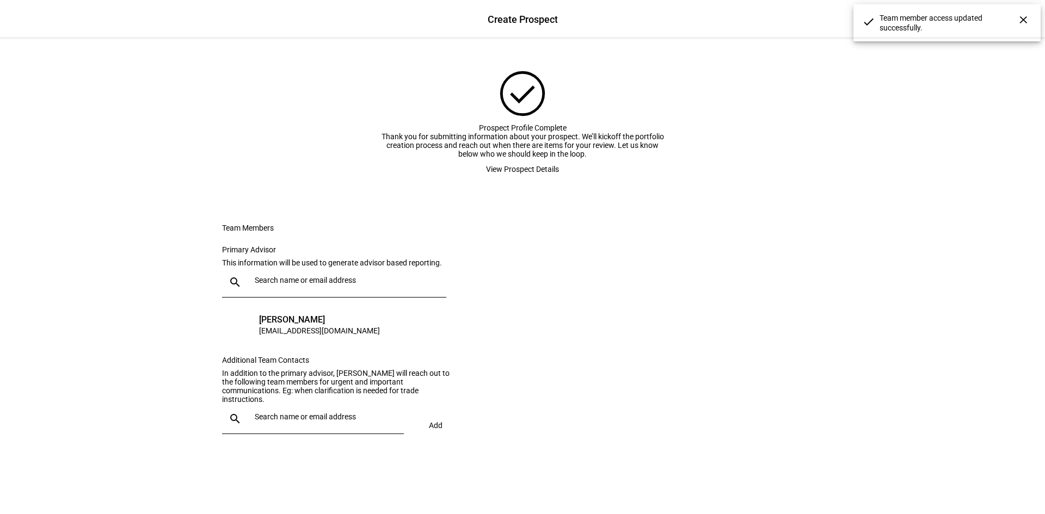
scroll to position [99, 0]
click at [313, 421] on input "text" at bounding box center [327, 417] width 145 height 9
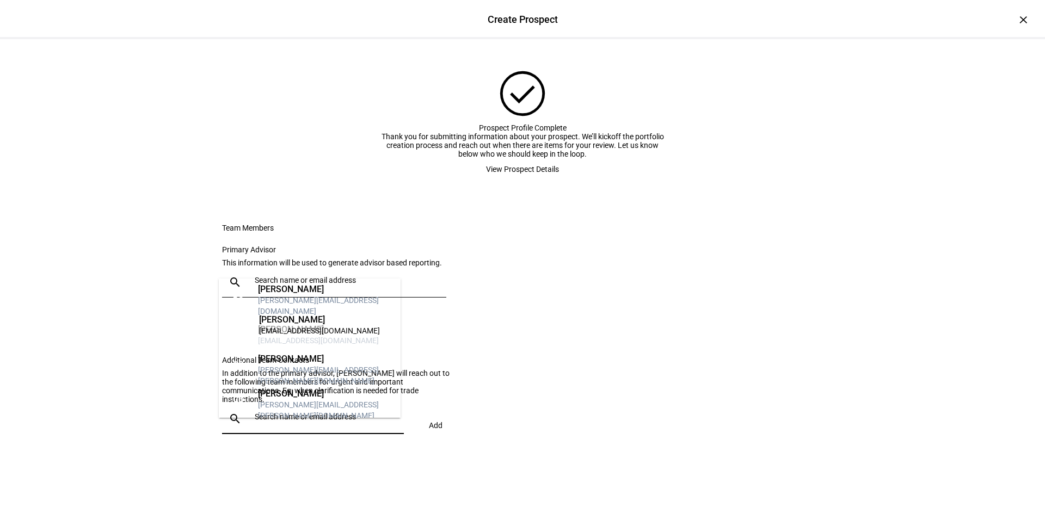
click at [674, 323] on eth-form-card "Team Members Primary Advisor This information will be used to generate advisor …" at bounding box center [522, 334] width 653 height 273
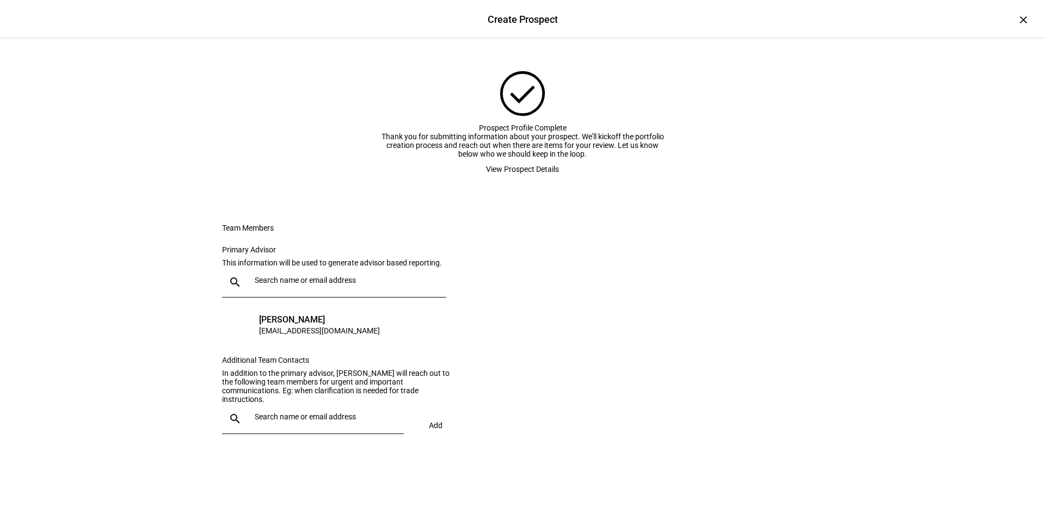
click at [542, 158] on span "View Prospect Details" at bounding box center [522, 169] width 73 height 22
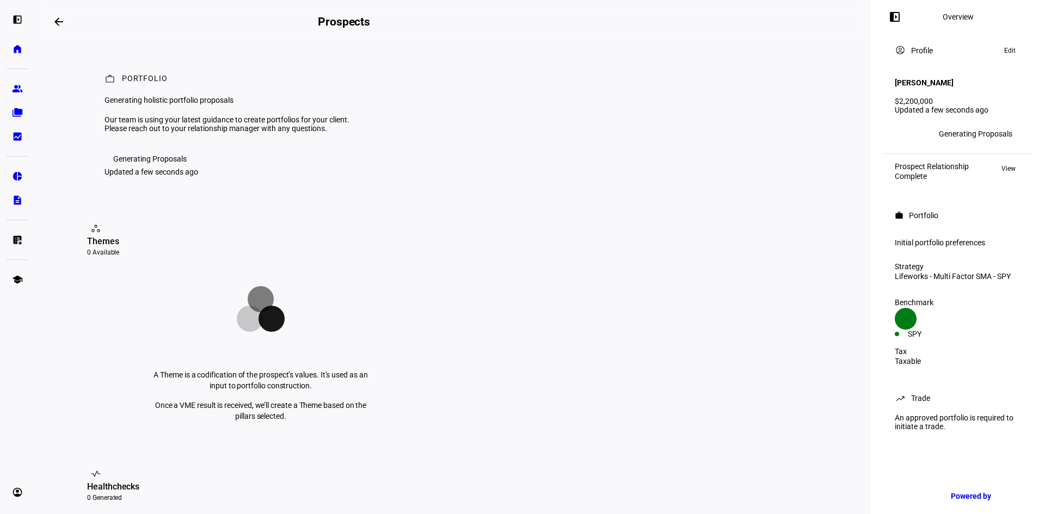
click at [985, 130] on div "Generating Proposals" at bounding box center [975, 134] width 73 height 9
click at [13, 112] on eth-mat-symbol "folder_copy" at bounding box center [17, 112] width 11 height 11
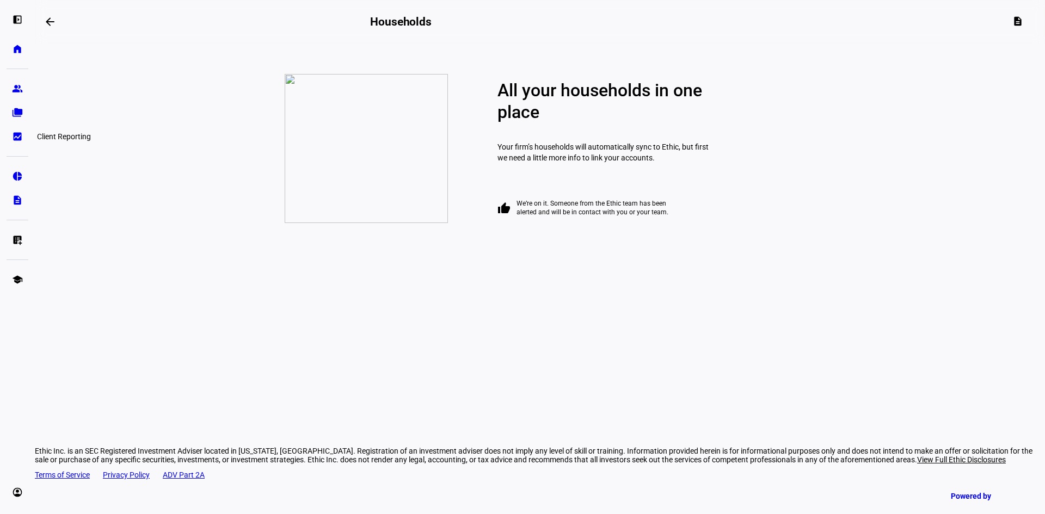
click at [17, 134] on eth-mat-symbol "bid_landscape" at bounding box center [17, 136] width 11 height 11
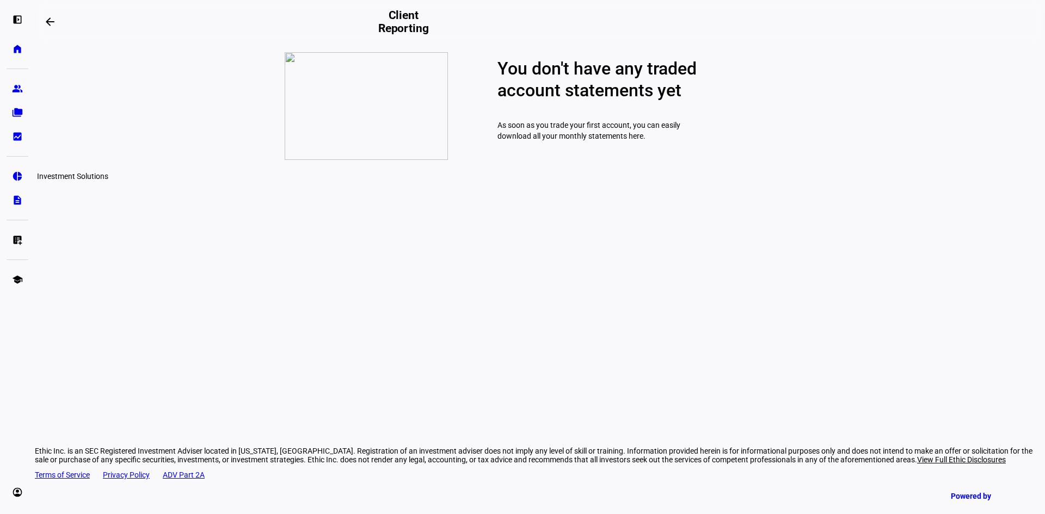
click at [15, 176] on eth-mat-symbol "pie_chart" at bounding box center [17, 176] width 11 height 11
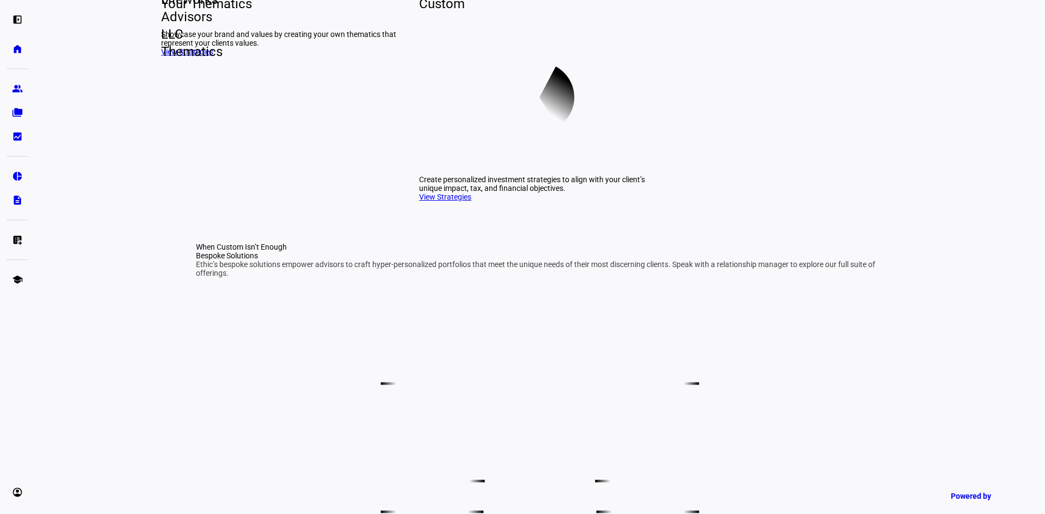
scroll to position [490, 0]
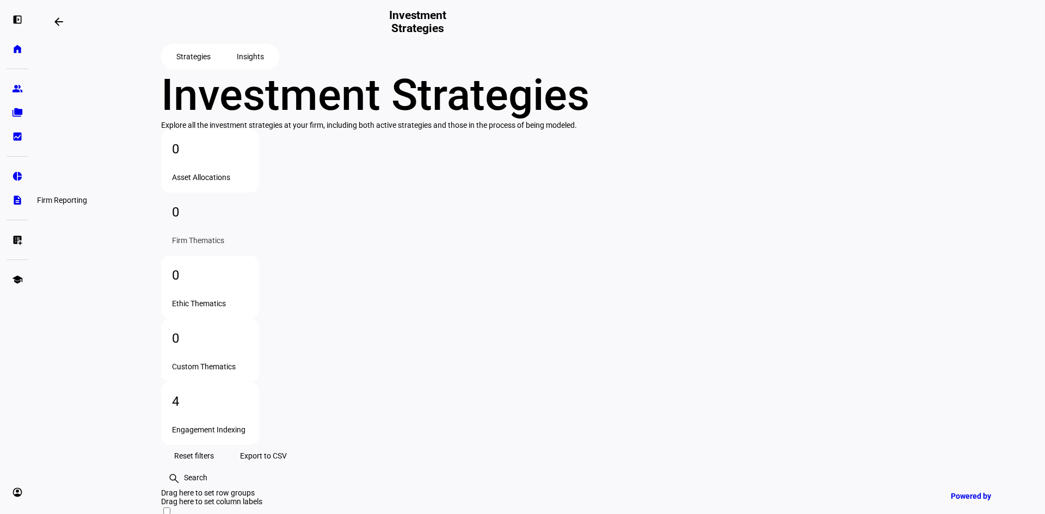
click at [21, 199] on eth-mat-symbol "description" at bounding box center [17, 200] width 11 height 11
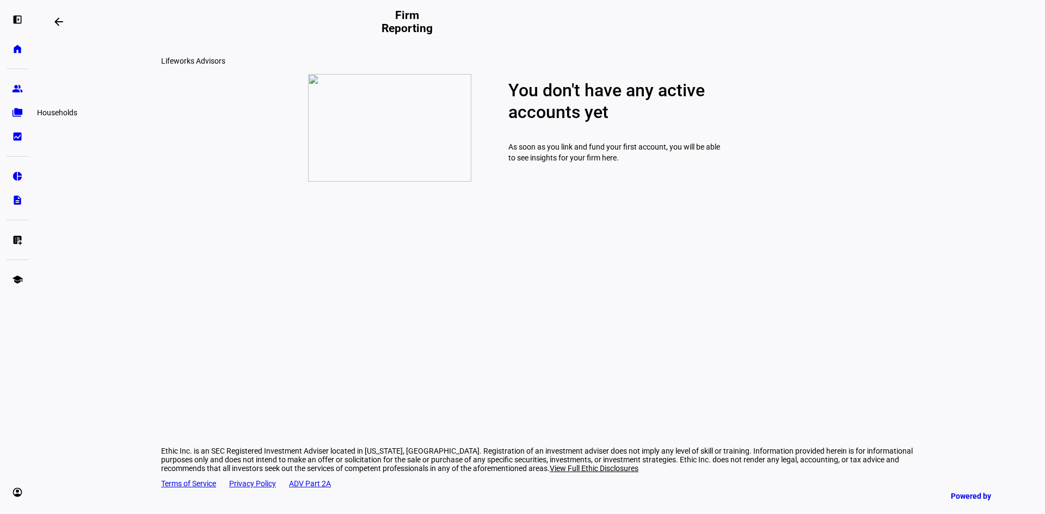
click at [14, 110] on eth-mat-symbol "folder_copy" at bounding box center [17, 112] width 11 height 11
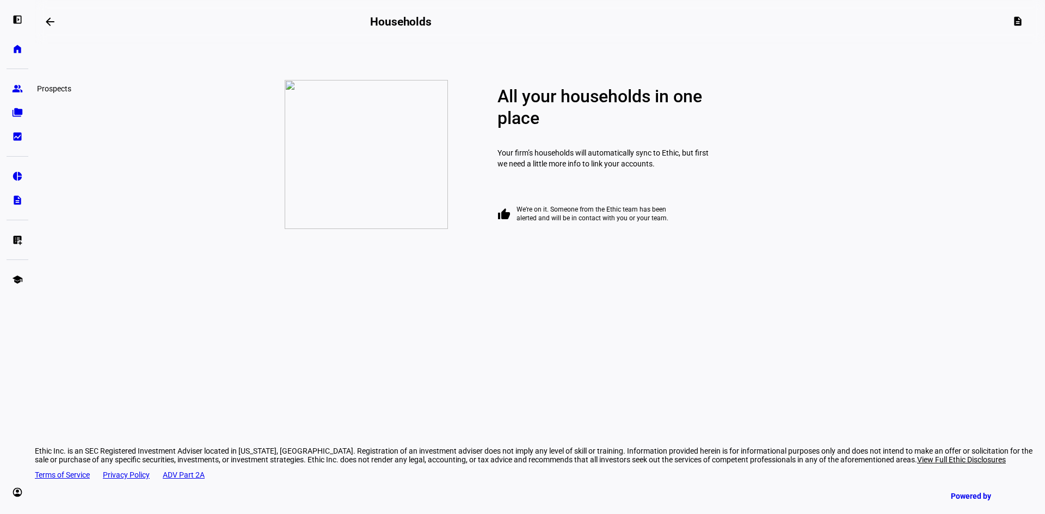
click at [15, 85] on eth-mat-symbol "group" at bounding box center [17, 88] width 11 height 11
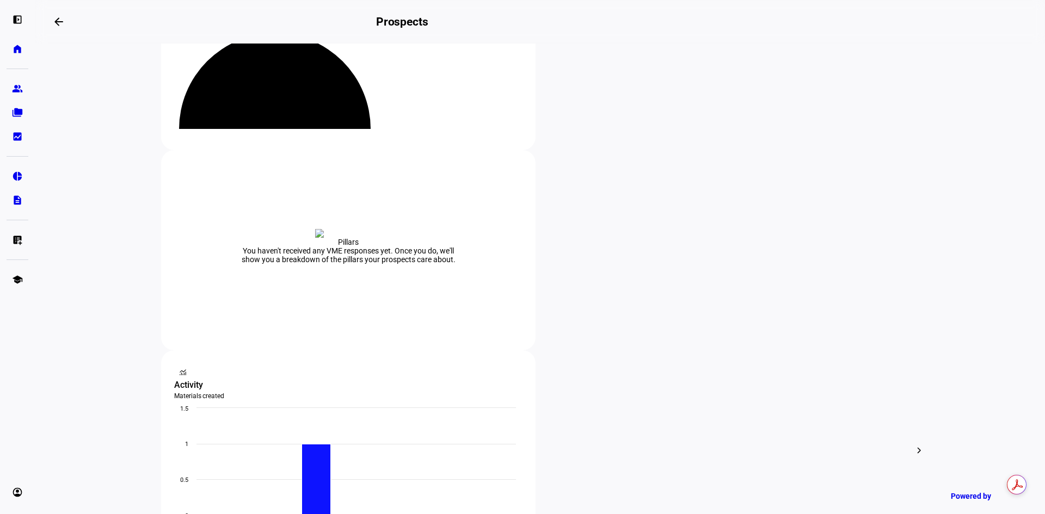
scroll to position [109, 0]
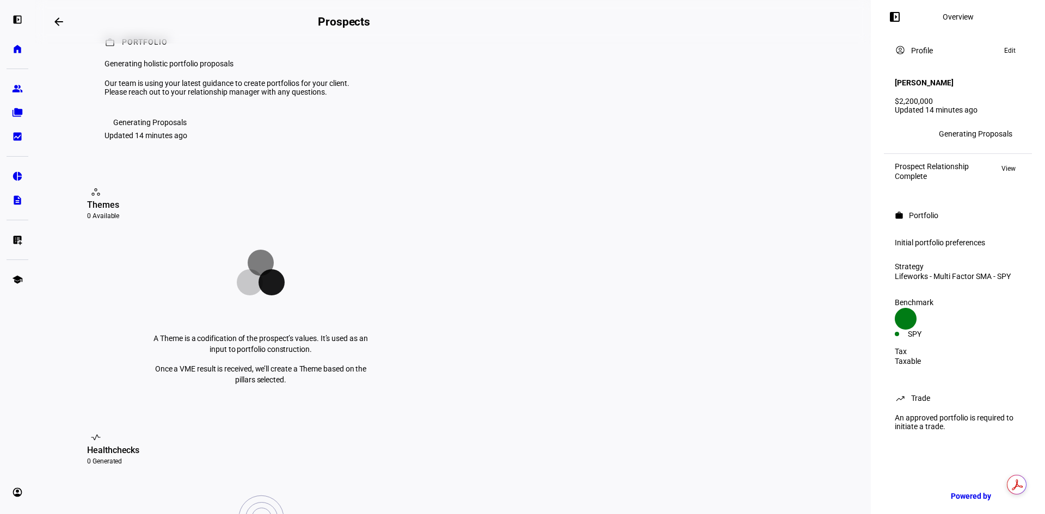
scroll to position [54, 0]
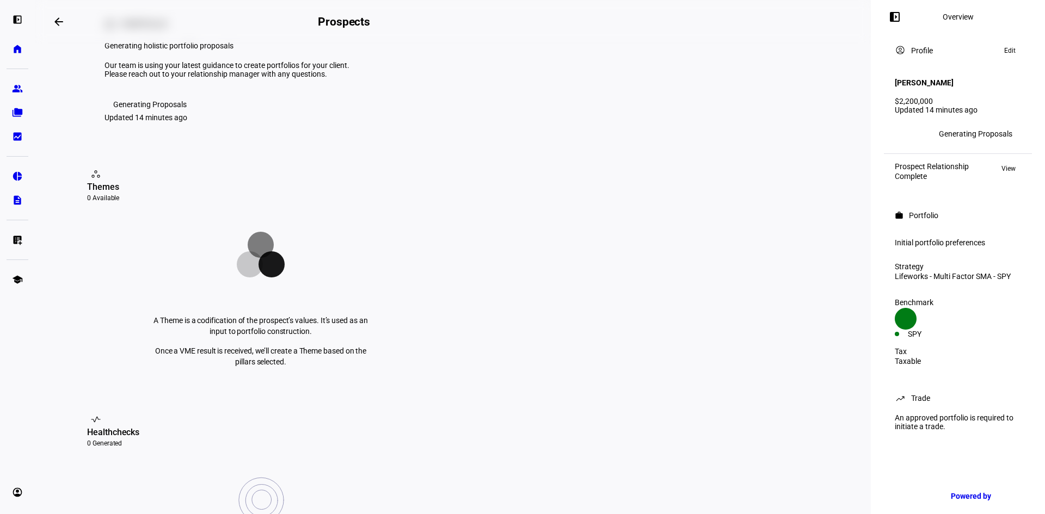
click at [1012, 54] on span "Edit" at bounding box center [1009, 50] width 11 height 13
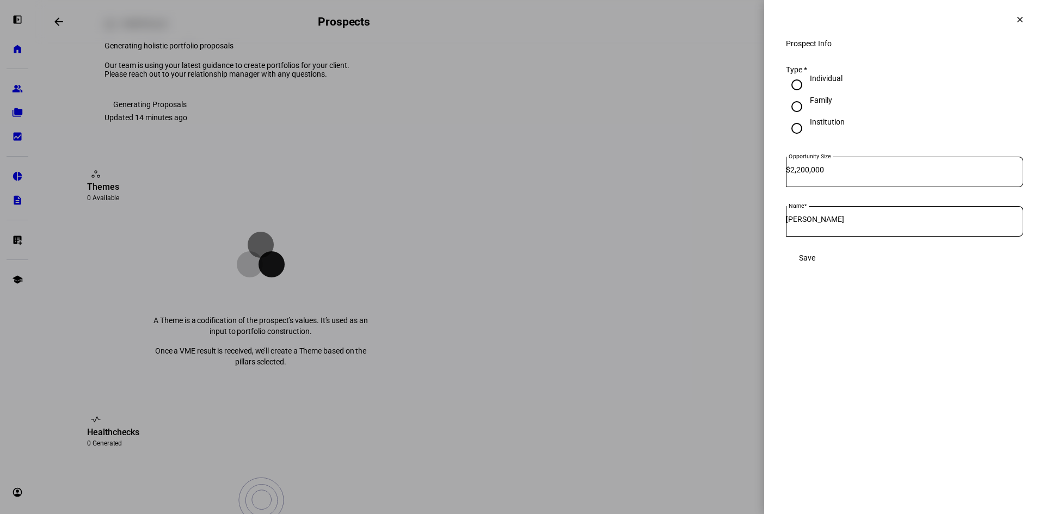
click at [1019, 22] on mat-icon "clear" at bounding box center [1020, 20] width 10 height 10
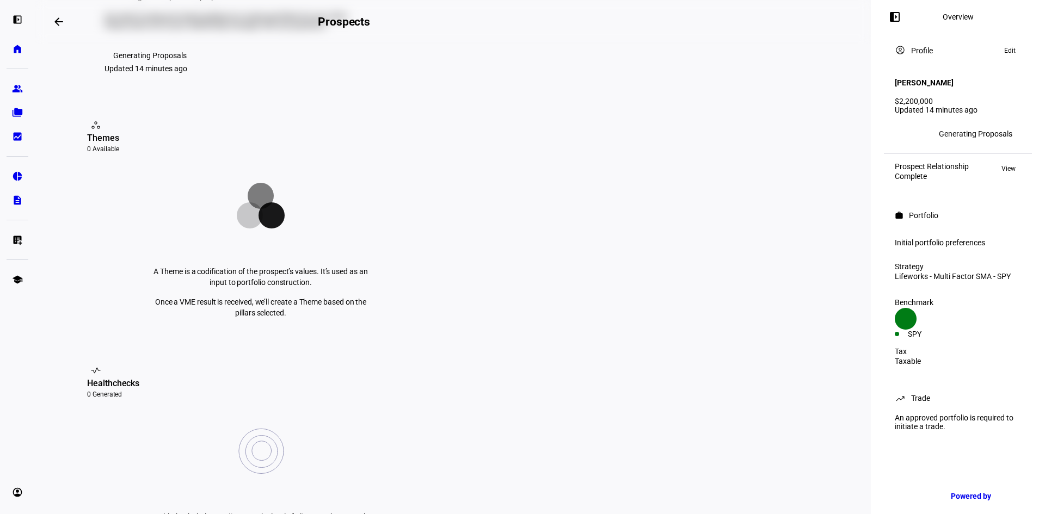
scroll to position [272, 0]
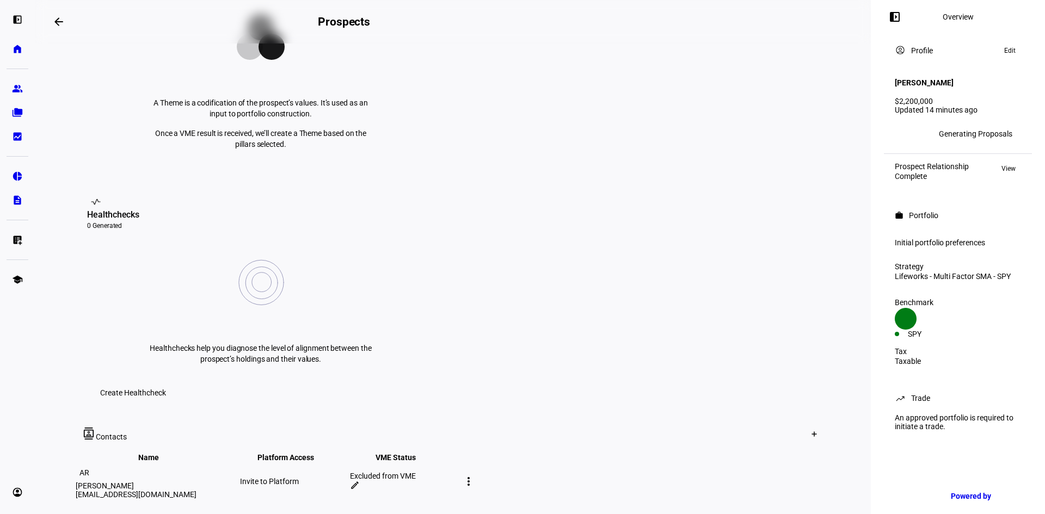
click at [475, 475] on mat-icon "more_vert" at bounding box center [468, 481] width 13 height 13
click at [722, 396] on div at bounding box center [522, 257] width 1045 height 514
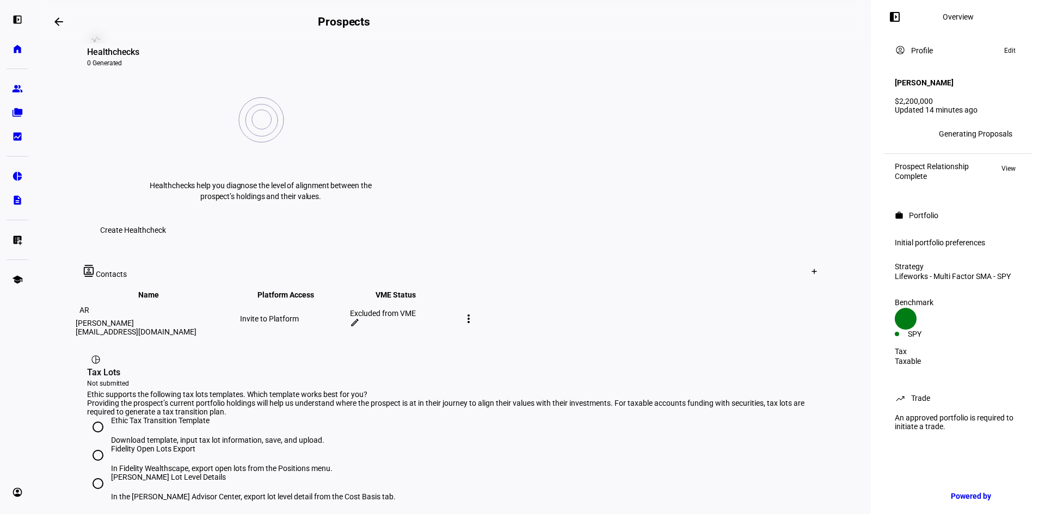
scroll to position [435, 0]
click at [93, 416] on input "Ethic Tax Transition Template Download template, input tax lot information, sav…" at bounding box center [98, 427] width 22 height 22
radio input "true"
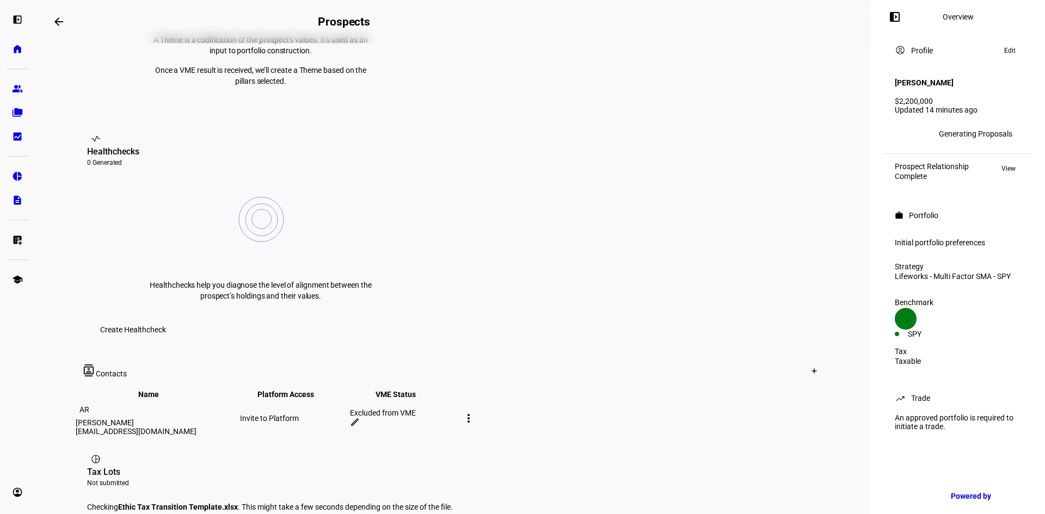
scroll to position [384, 0]
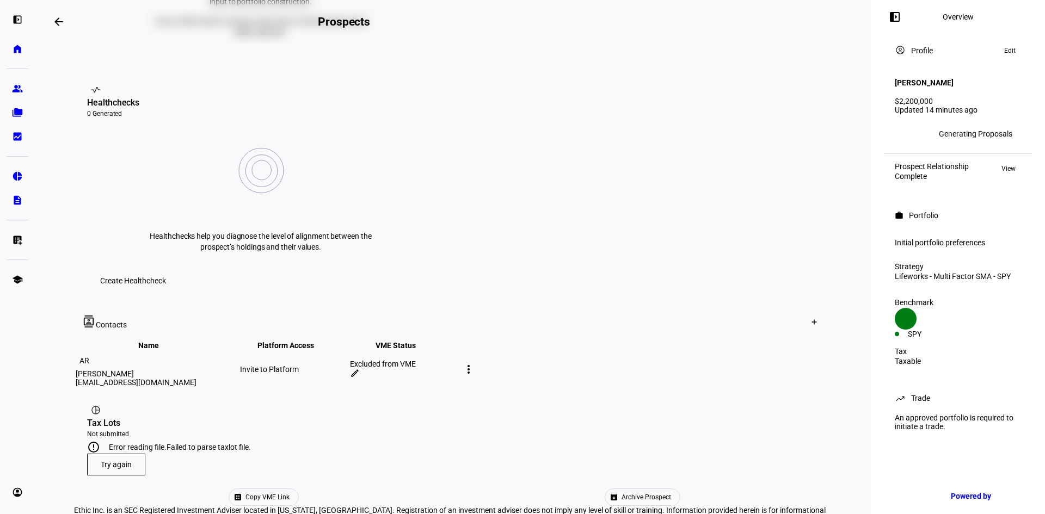
click at [290, 489] on span "Copy VME Link" at bounding box center [267, 497] width 44 height 16
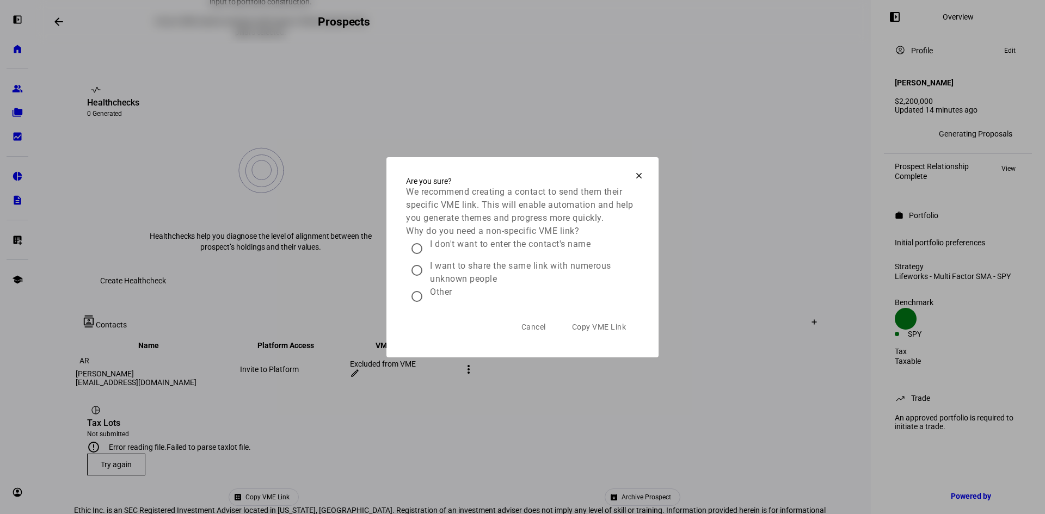
click at [526, 331] on span "Cancel" at bounding box center [533, 327] width 24 height 9
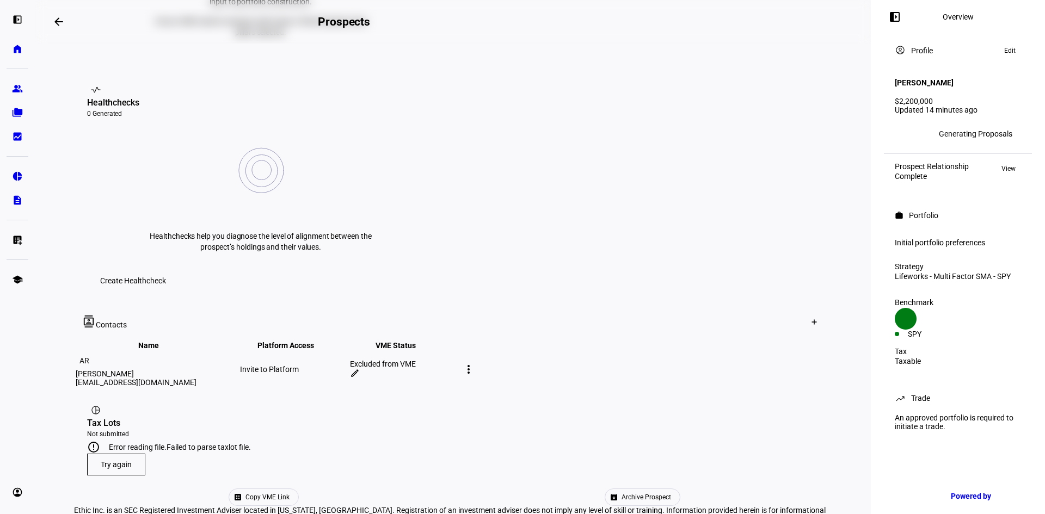
click at [100, 452] on span at bounding box center [116, 465] width 57 height 26
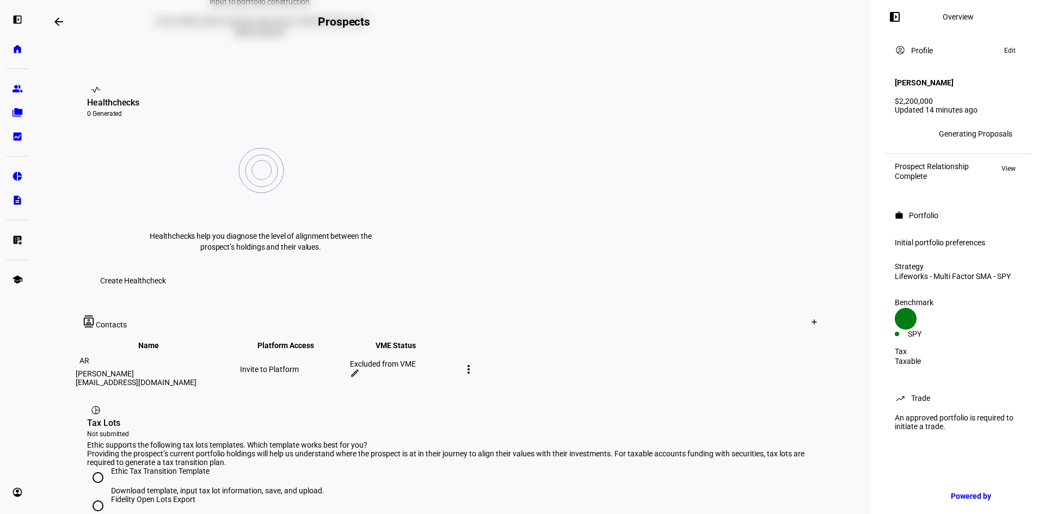
drag, startPoint x: 82, startPoint y: 438, endPoint x: 68, endPoint y: 445, distance: 15.8
click at [68, 445] on div "work Portfolio Generating holistic portfolio proposals Our team is using your l…" at bounding box center [453, 181] width 784 height 1045
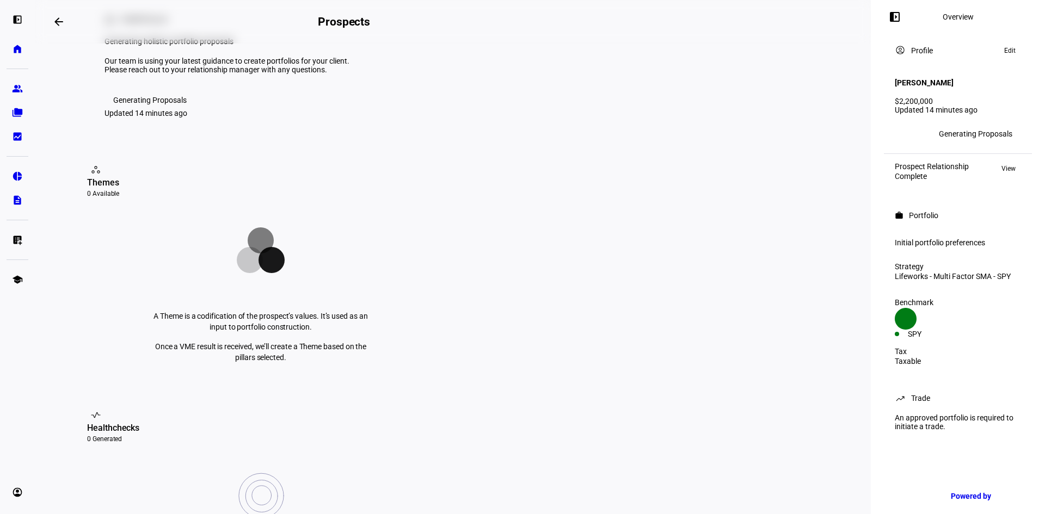
scroll to position [58, 0]
click at [20, 88] on eth-mat-symbol "group" at bounding box center [17, 88] width 11 height 11
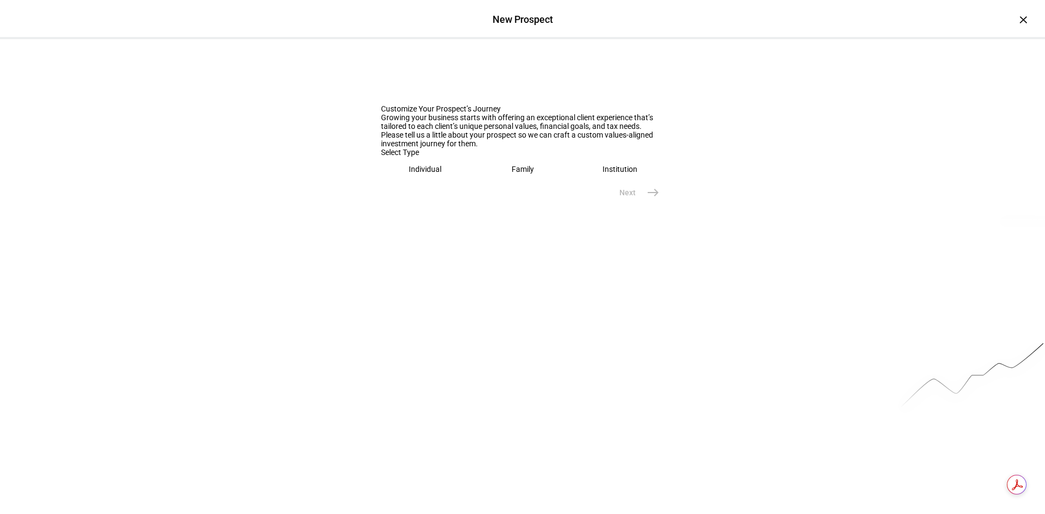
click at [501, 182] on eth-mega-radio-button "Family" at bounding box center [522, 169] width 89 height 25
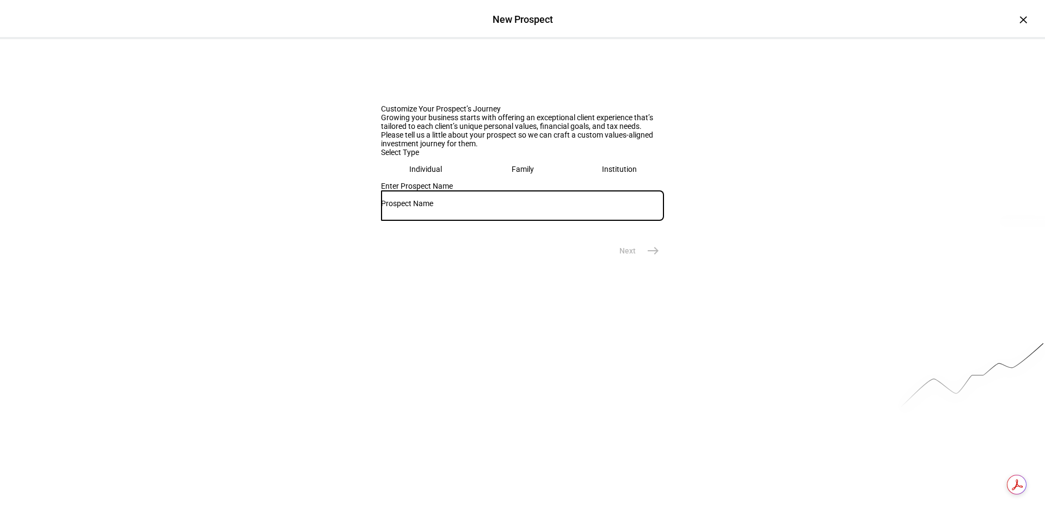
click at [453, 208] on input "text" at bounding box center [522, 203] width 283 height 9
type input "[PERSON_NAME] [PERSON_NAME] & [PERSON_NAME]"
click at [647, 257] on mat-icon "east" at bounding box center [653, 250] width 13 height 13
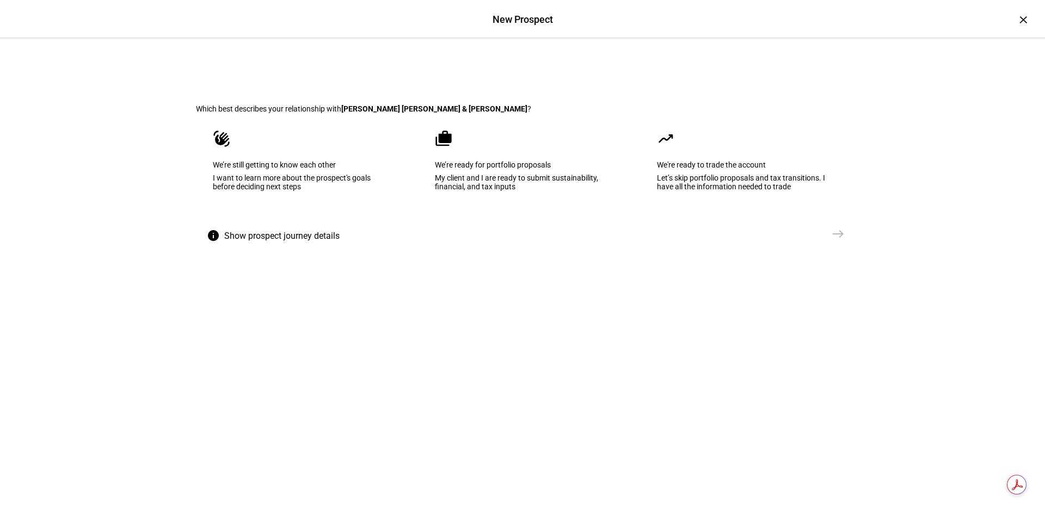
click at [535, 223] on eth-mega-radio-button "cases We’re ready for portfolio proposals My client and I are ready to submit s…" at bounding box center [522, 168] width 209 height 110
click at [832, 241] on mat-icon "east" at bounding box center [838, 234] width 13 height 13
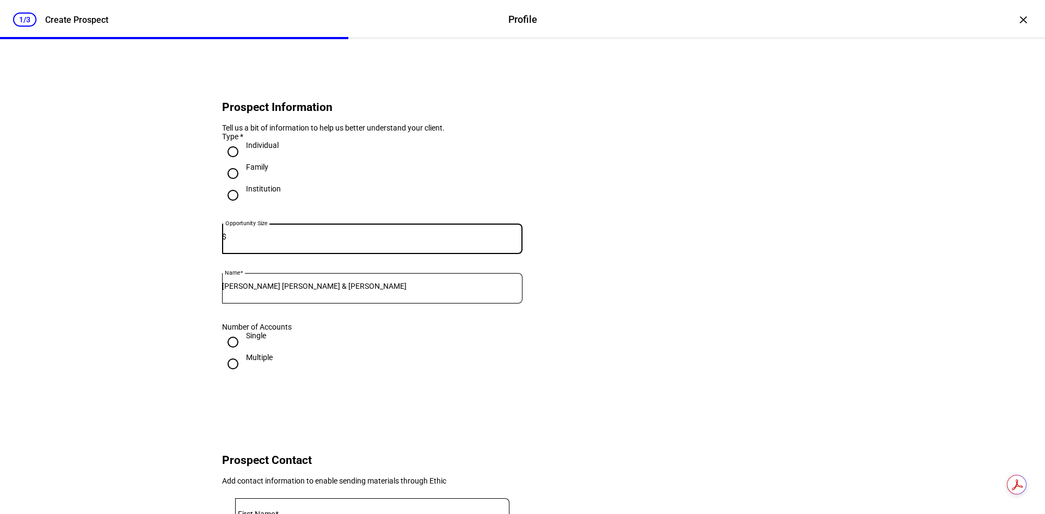
click at [250, 241] on input at bounding box center [374, 236] width 296 height 9
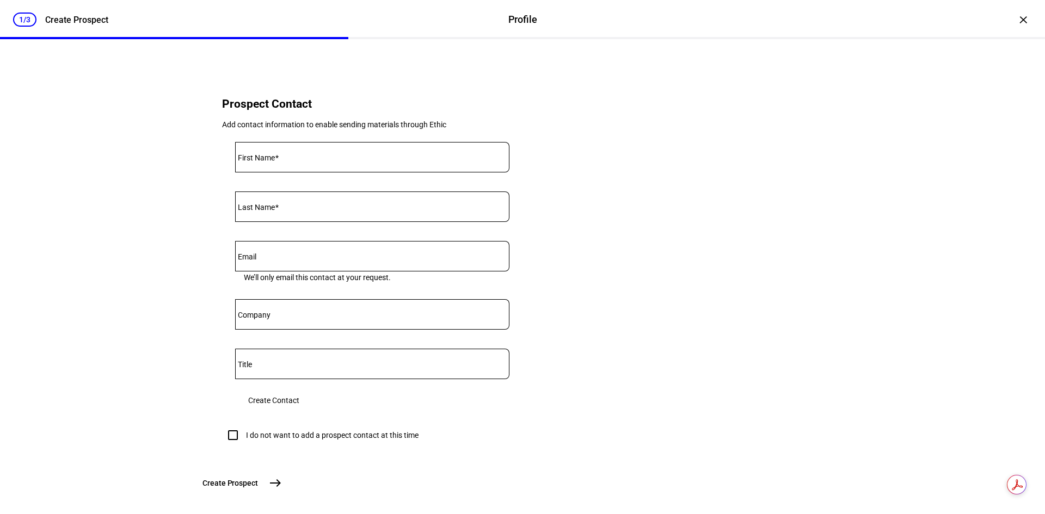
scroll to position [381, 0]
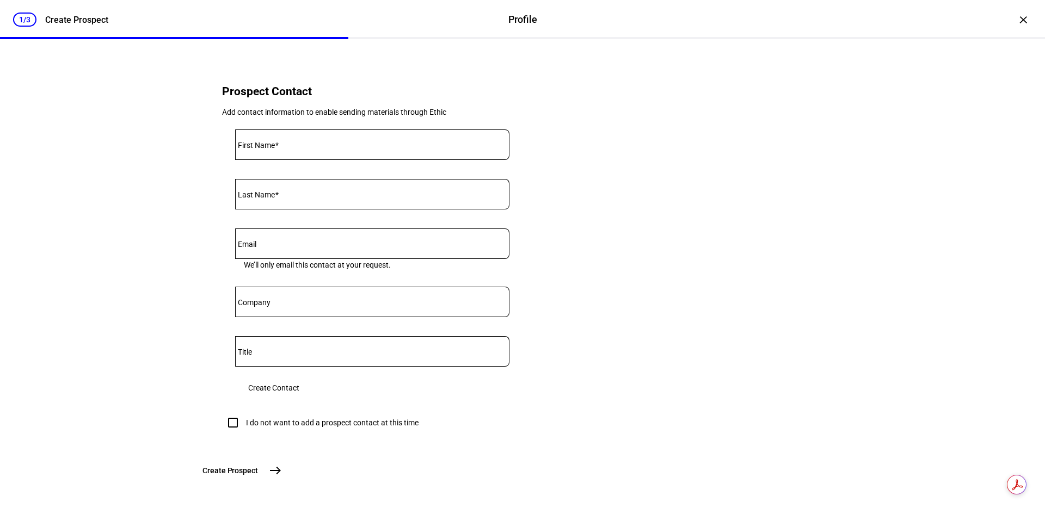
type input "1,758,176"
click at [279, 150] on span at bounding box center [277, 145] width 4 height 9
click at [279, 147] on input "First Name" at bounding box center [372, 142] width 274 height 9
type input "[PERSON_NAME]"
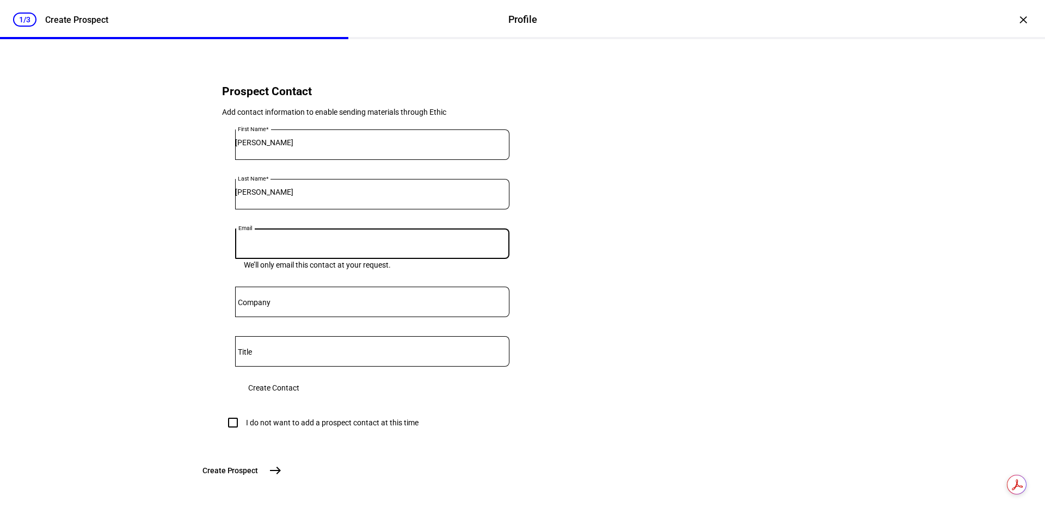
paste input "[EMAIL_ADDRESS][DOMAIN_NAME]"
type input "[EMAIL_ADDRESS][DOMAIN_NAME]"
click at [256, 307] on mat-label "Company" at bounding box center [254, 302] width 33 height 9
click at [256, 304] on input "Company" at bounding box center [372, 300] width 274 height 9
click at [299, 399] on span "Create Contact" at bounding box center [273, 388] width 51 height 22
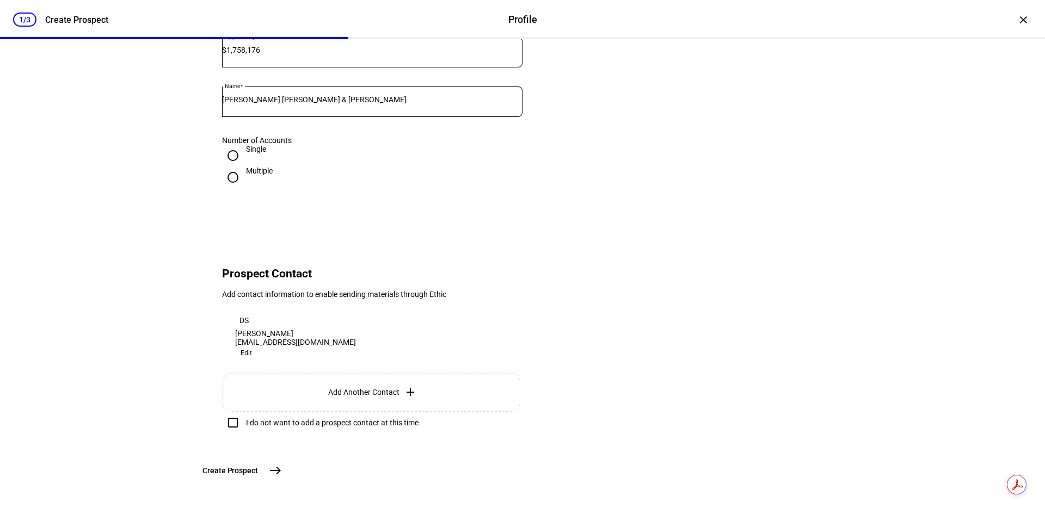
scroll to position [257, 0]
click at [282, 468] on mat-icon "east" at bounding box center [275, 470] width 13 height 13
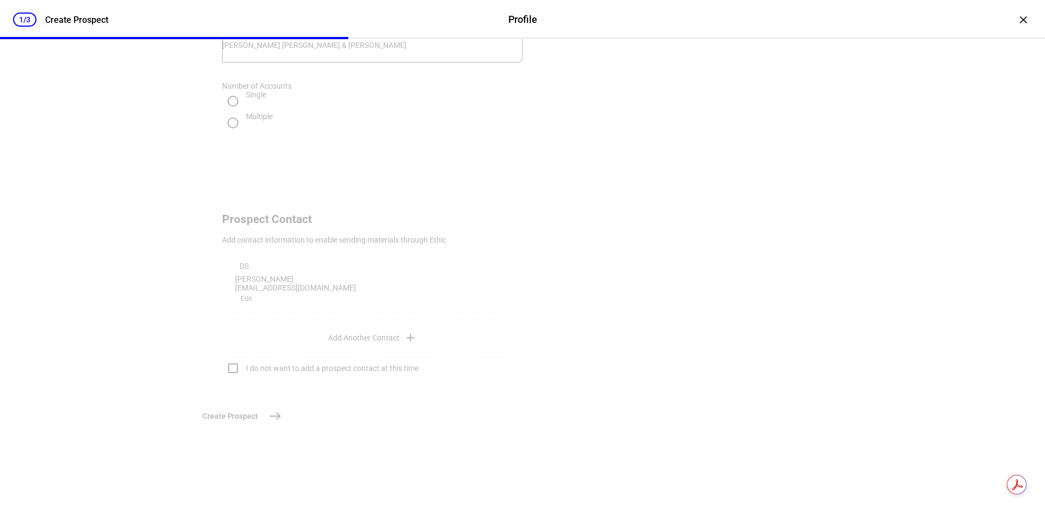
scroll to position [0, 0]
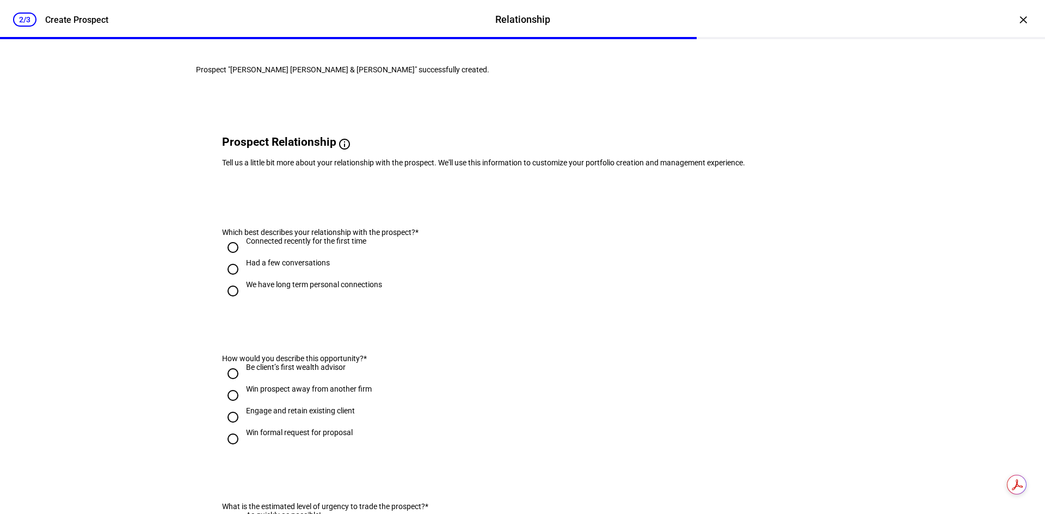
click at [230, 302] on input "We have long term personal connections" at bounding box center [233, 291] width 22 height 22
radio input "true"
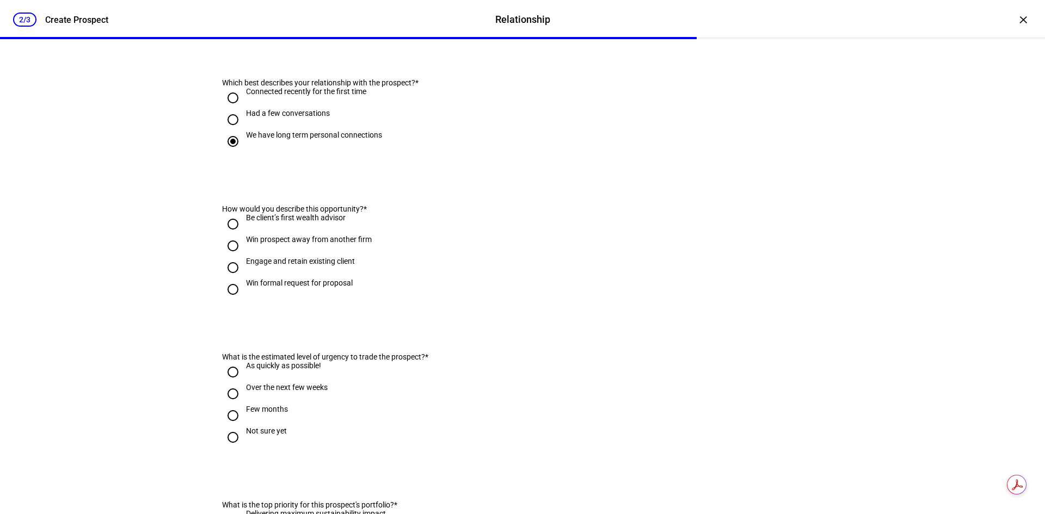
scroll to position [163, 0]
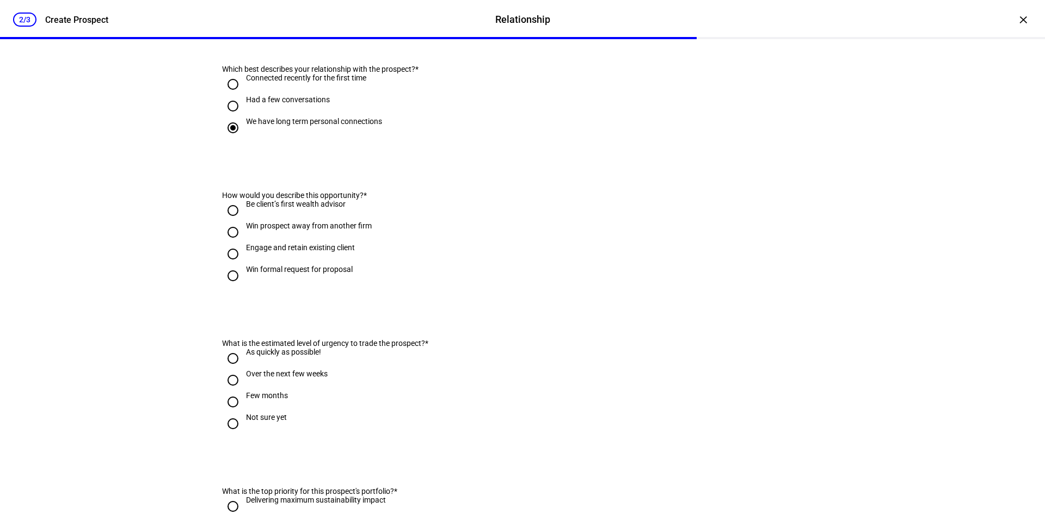
click at [230, 265] on input "Engage and retain existing client" at bounding box center [233, 254] width 22 height 22
radio input "true"
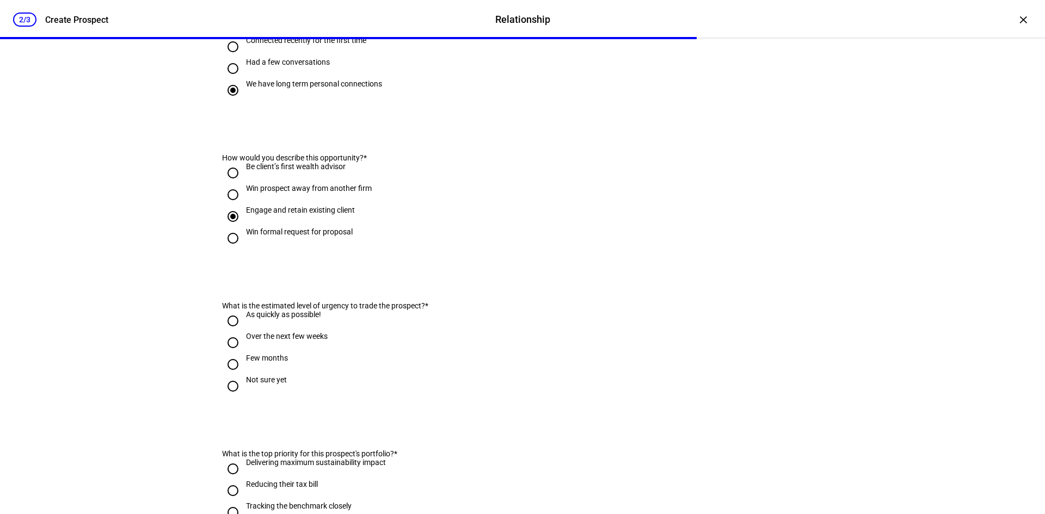
scroll to position [327, 0]
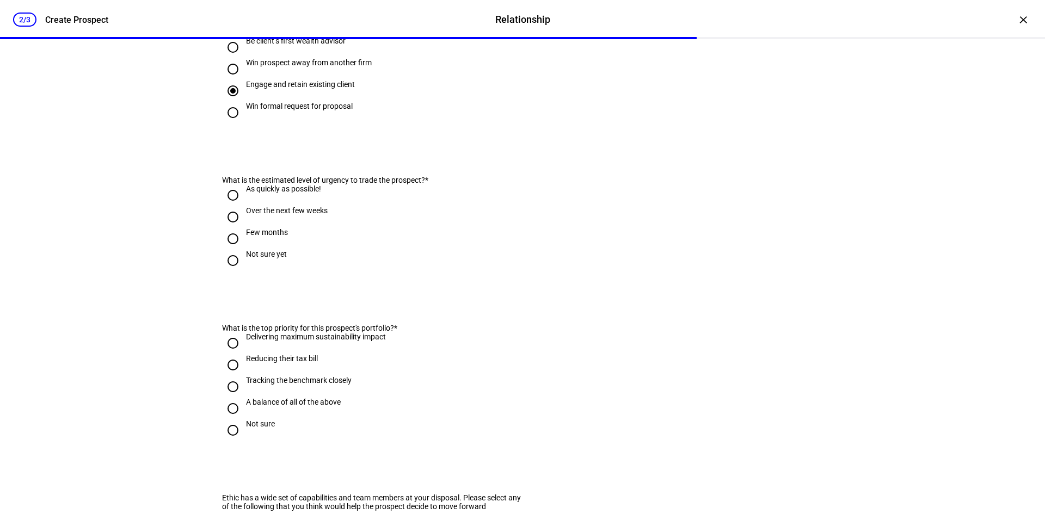
click at [228, 228] on input "Over the next few weeks" at bounding box center [233, 217] width 22 height 22
radio input "true"
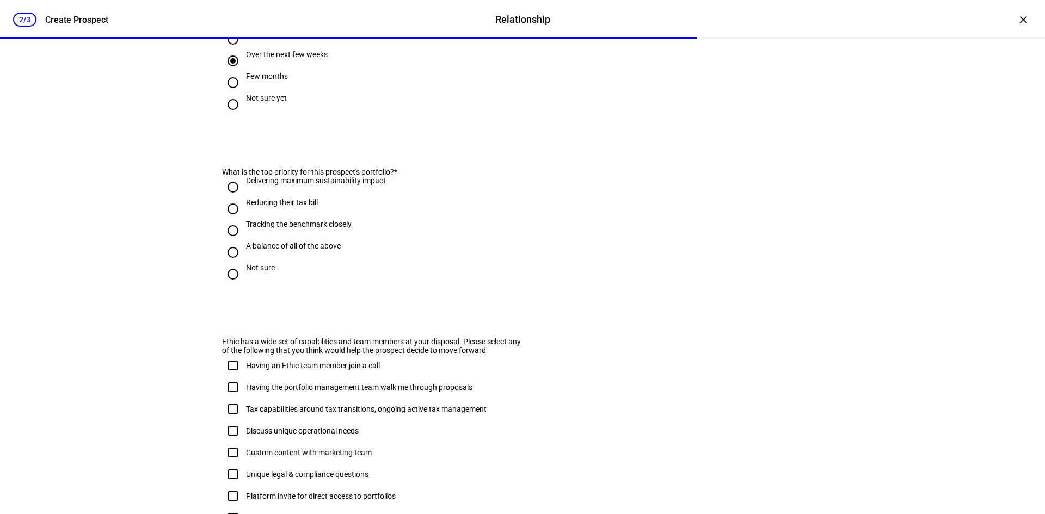
scroll to position [490, 0]
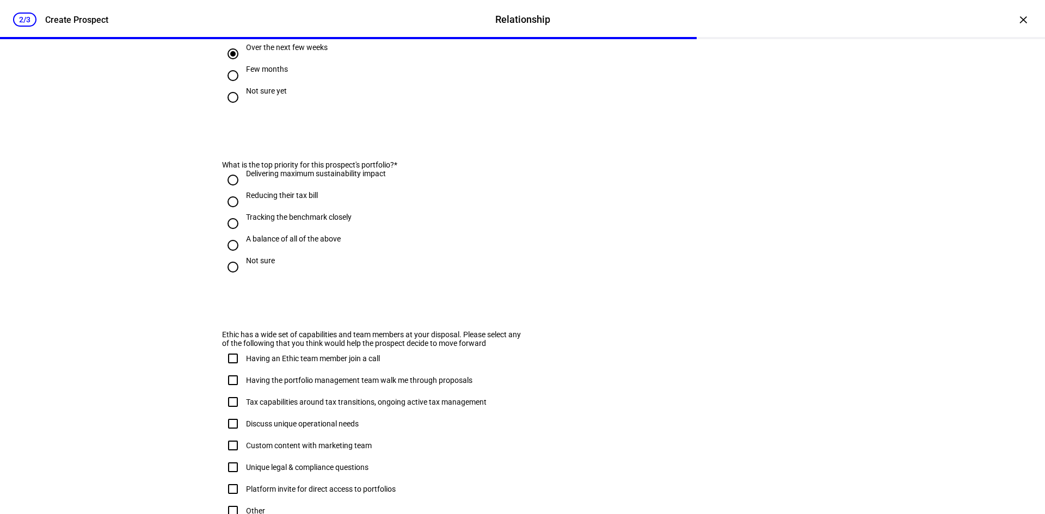
click at [228, 213] on input "Reducing their tax bill" at bounding box center [233, 202] width 22 height 22
radio input "true"
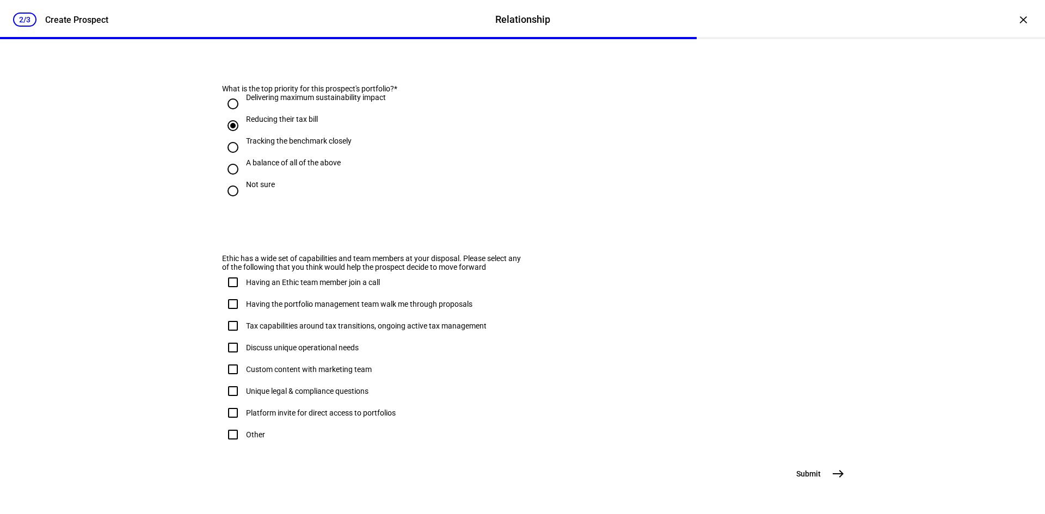
scroll to position [627, 0]
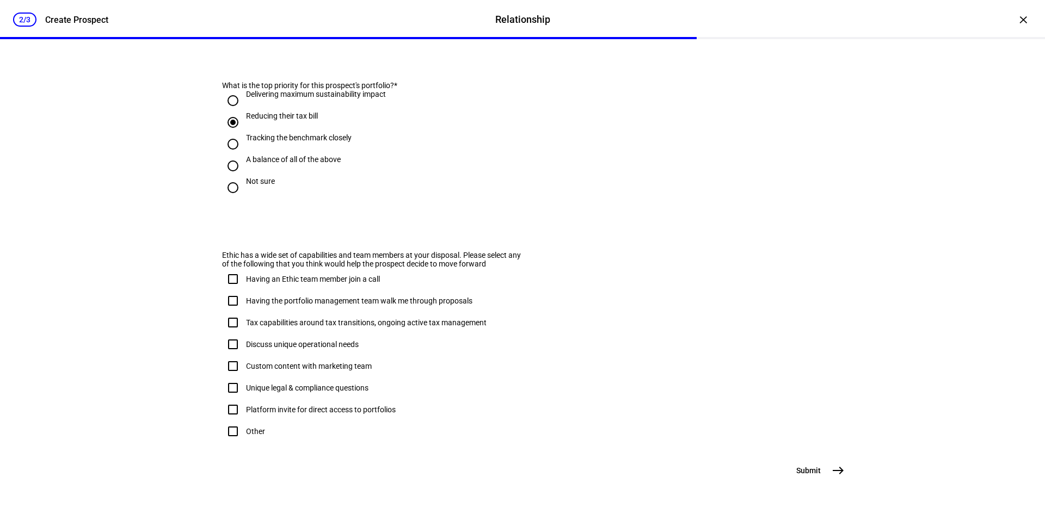
click at [229, 268] on input "Having an Ethic team member join a call" at bounding box center [233, 279] width 22 height 22
checkbox input "true"
click at [230, 290] on input "Having the portfolio management team walk me through proposals" at bounding box center [233, 301] width 22 height 22
checkbox input "true"
click at [230, 312] on input "Tax capabilities around tax transitions, ongoing active tax management" at bounding box center [233, 323] width 22 height 22
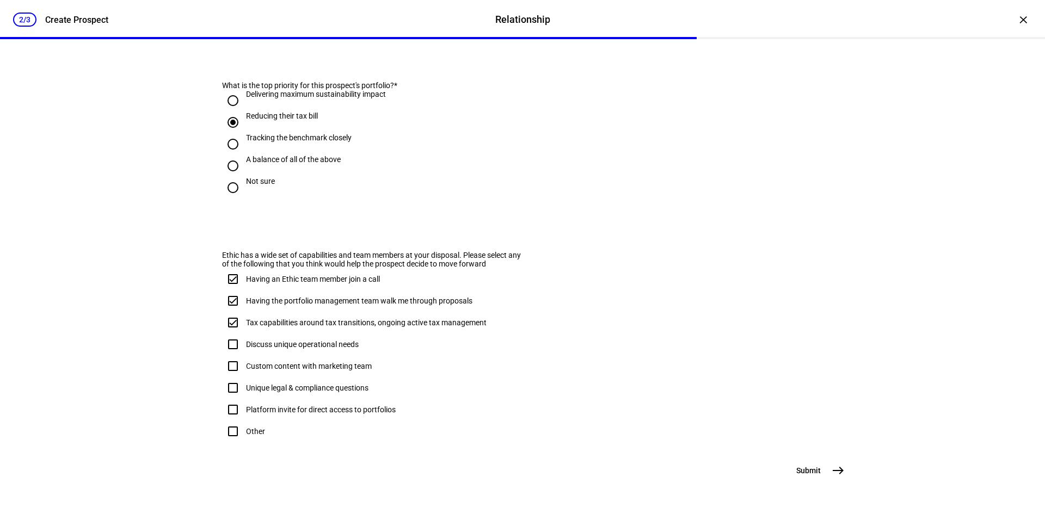
checkbox input "true"
click at [229, 355] on input "Custom content with marketing team" at bounding box center [233, 366] width 22 height 22
checkbox input "true"
click at [827, 466] on span "east" at bounding box center [838, 471] width 22 height 22
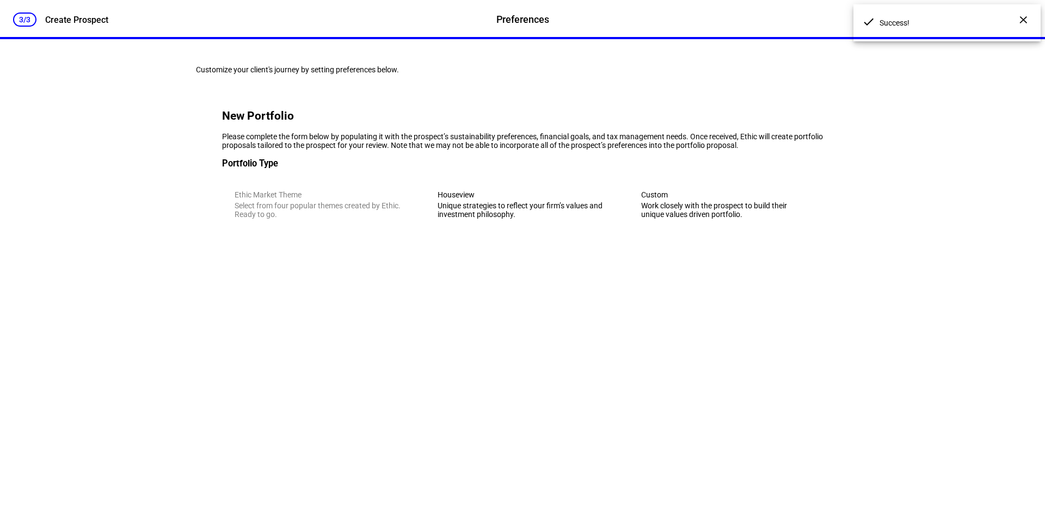
scroll to position [0, 0]
click at [548, 219] on div "Unique strategies to reflect your firm’s values and investment philosophy." at bounding box center [522, 209] width 169 height 17
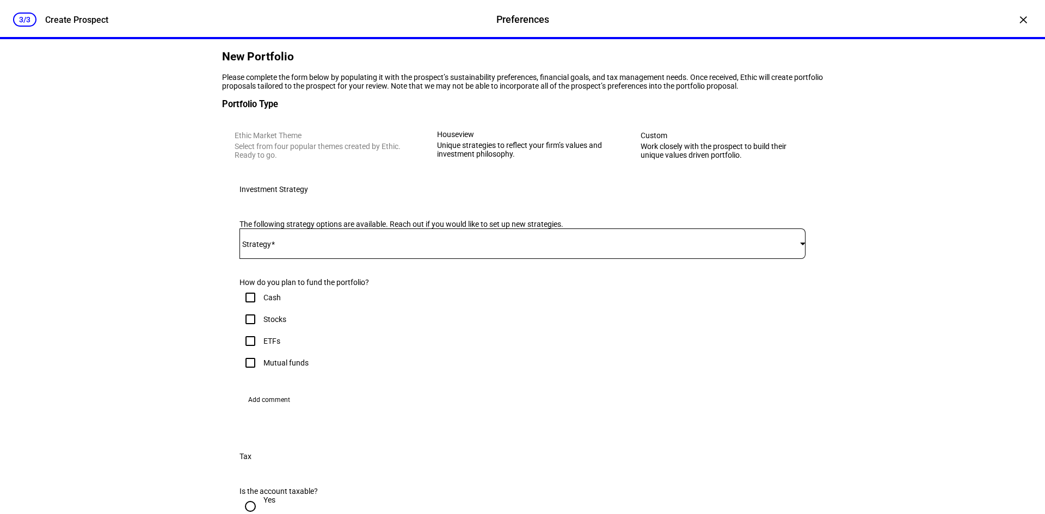
scroll to position [109, 0]
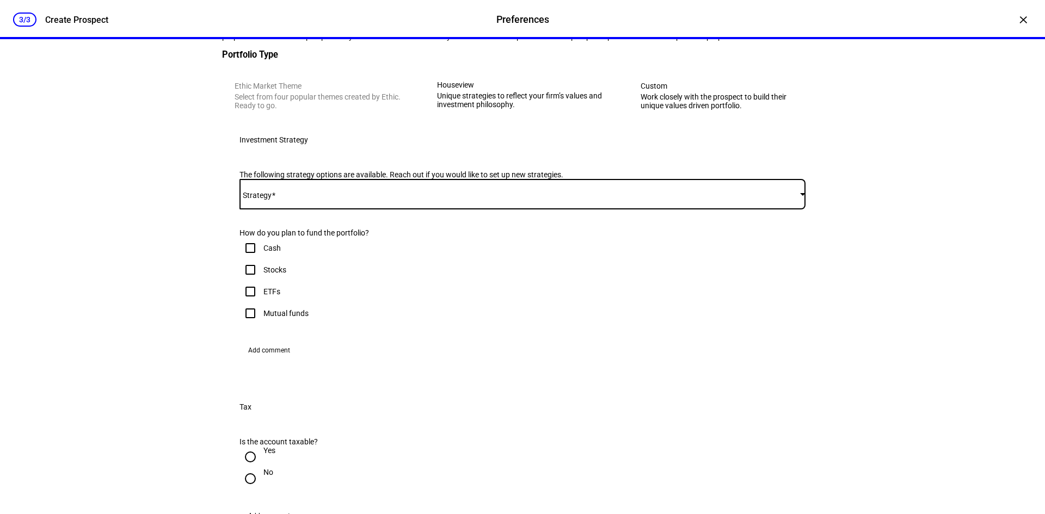
click at [290, 201] on mat-select at bounding box center [523, 194] width 566 height 13
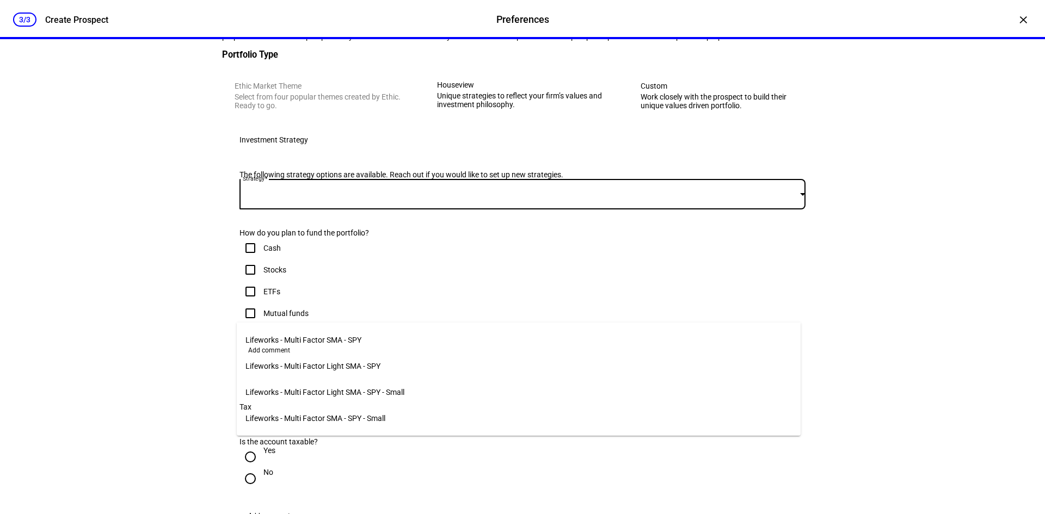
click at [288, 336] on span "Lifeworks - Multi Factor SMA - SPY" at bounding box center [303, 340] width 116 height 9
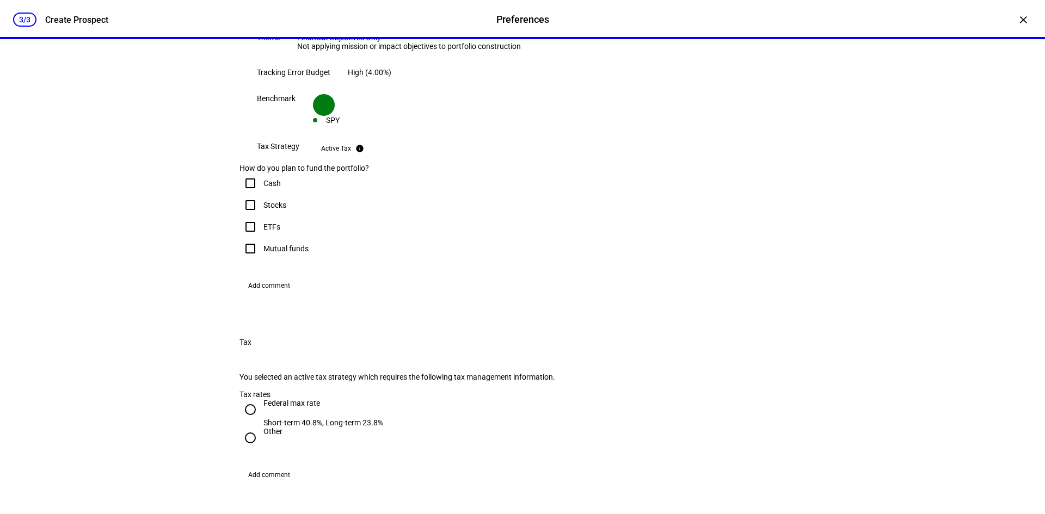
scroll to position [327, 0]
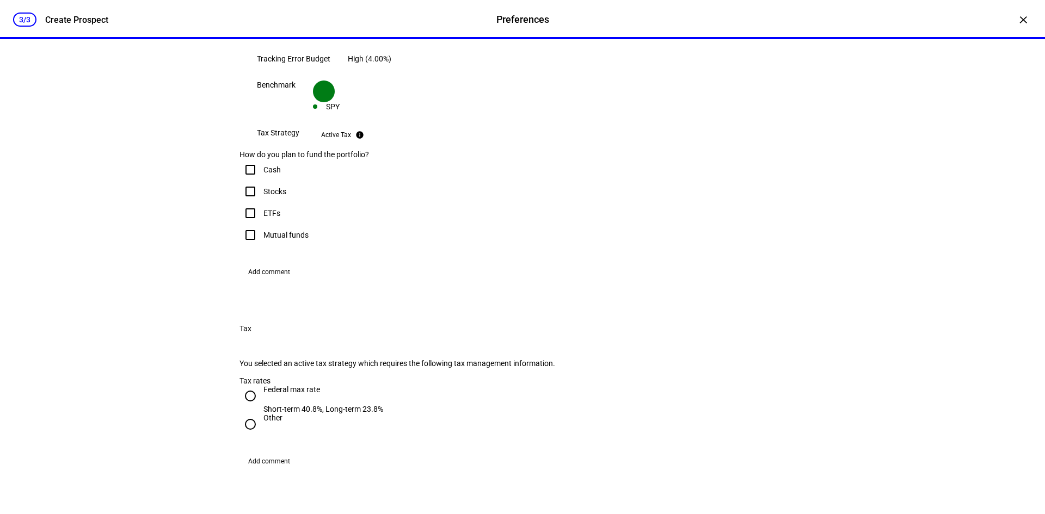
click at [245, 202] on input "Stocks" at bounding box center [251, 192] width 22 height 22
checkbox input "true"
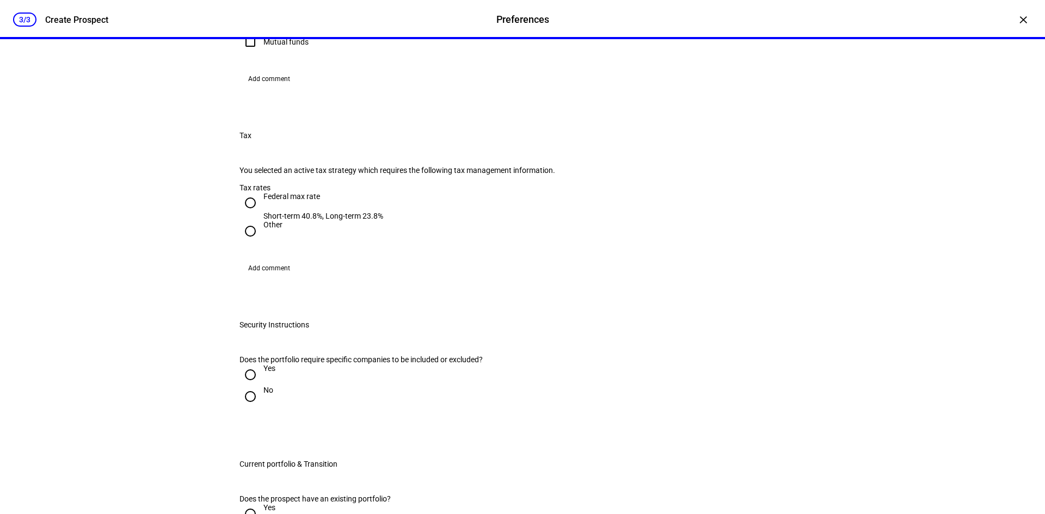
scroll to position [544, 0]
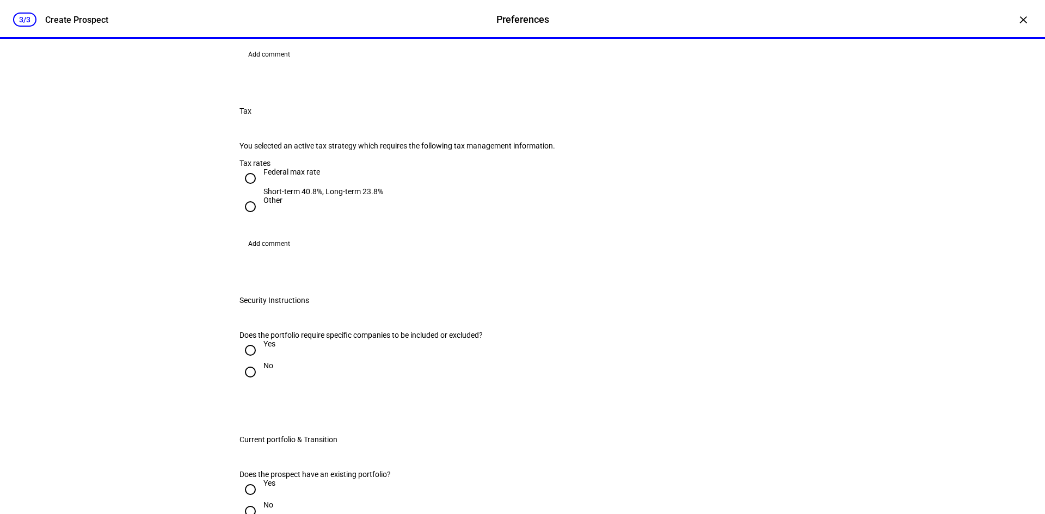
click at [243, 189] on input "Federal max rate Short-term 40.8%, Long-term 23.8%" at bounding box center [251, 179] width 22 height 22
radio input "true"
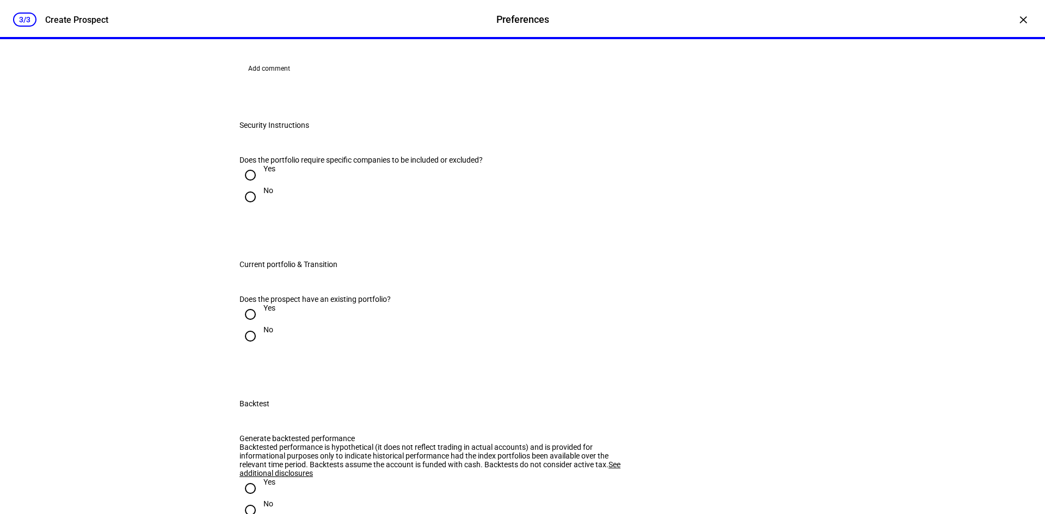
scroll to position [762, 0]
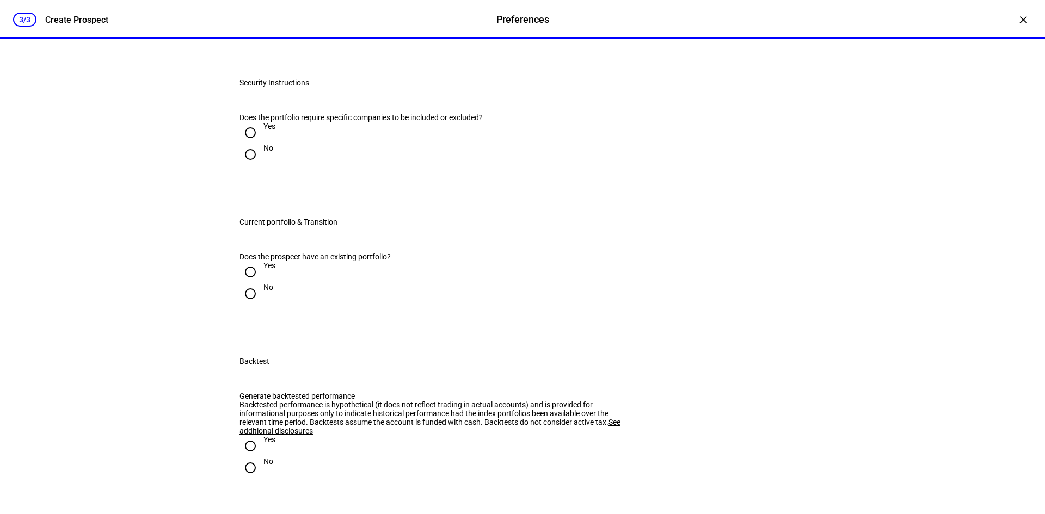
click at [246, 144] on input "Yes" at bounding box center [251, 133] width 22 height 22
radio input "true"
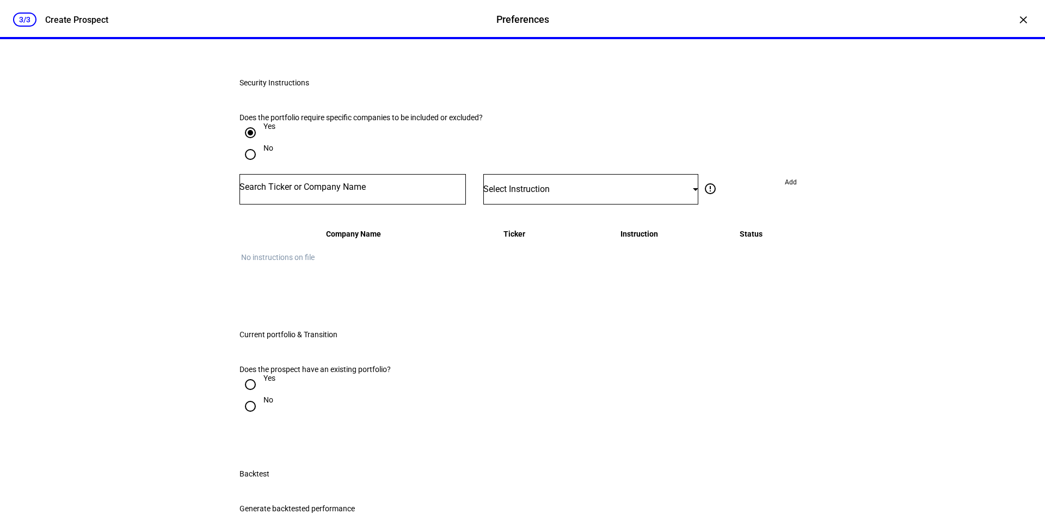
click at [267, 192] on input "Number" at bounding box center [353, 187] width 226 height 9
type input "tsla"
click at [284, 404] on div "TESLA INC" at bounding box center [266, 403] width 43 height 13
click at [572, 194] on div "Select Instruction" at bounding box center [588, 189] width 210 height 10
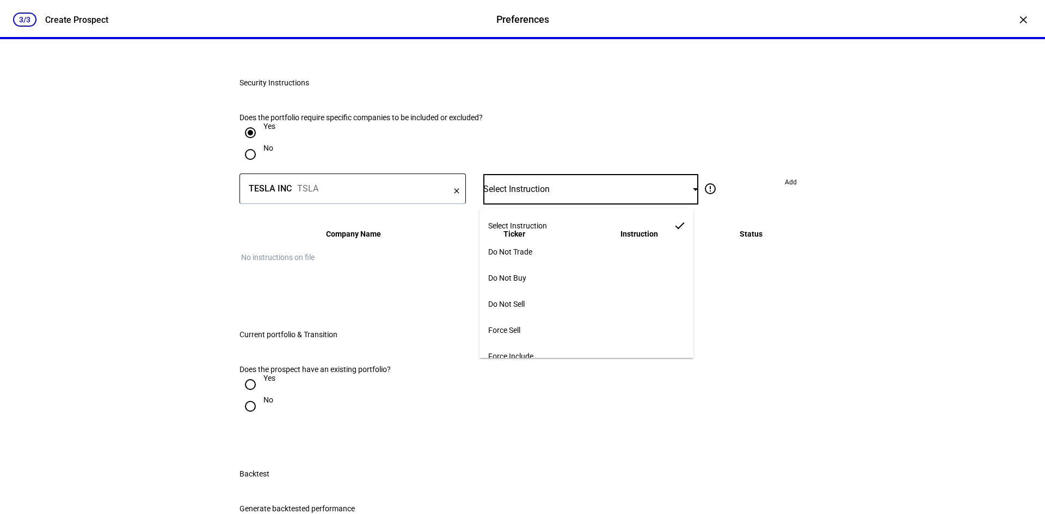
click at [533, 303] on mat-option "Do Not Sell" at bounding box center [587, 304] width 214 height 26
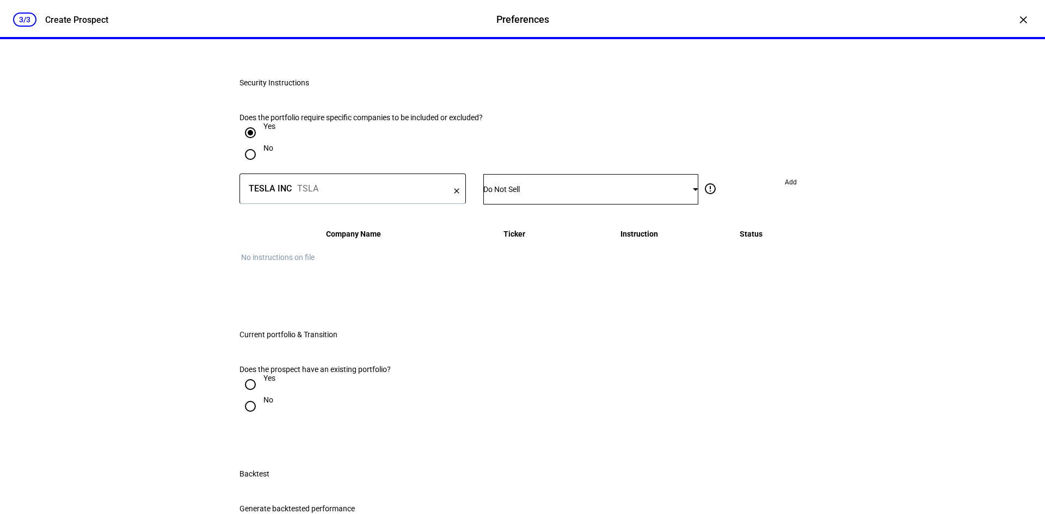
click at [785, 191] on span "Add" at bounding box center [791, 182] width 12 height 17
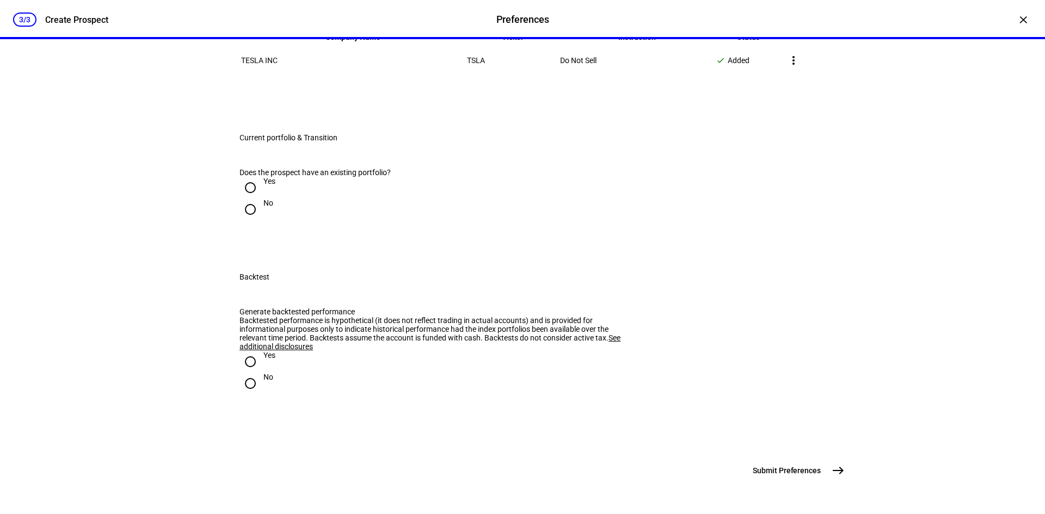
scroll to position [1089, 0]
click at [247, 199] on input "Yes" at bounding box center [251, 188] width 22 height 22
radio input "true"
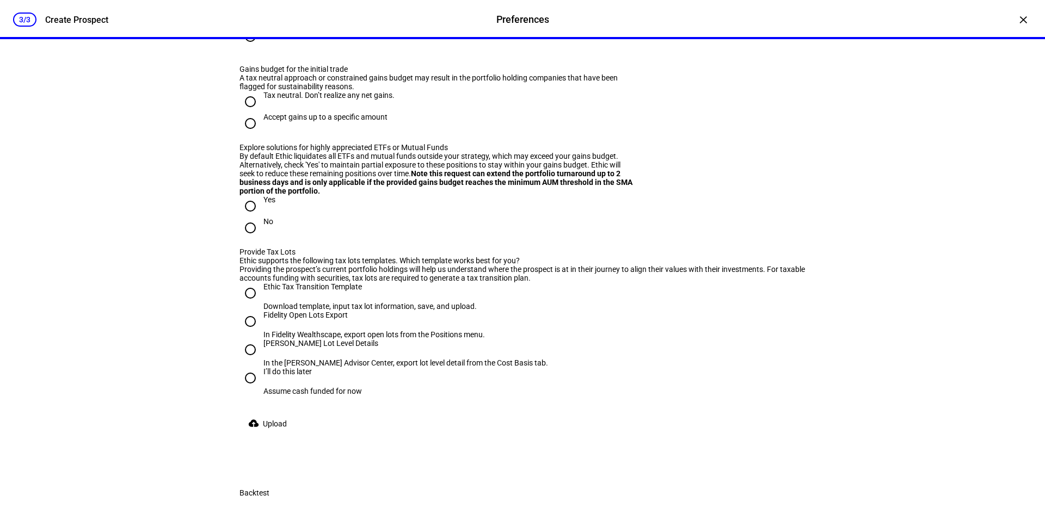
scroll to position [1198, 0]
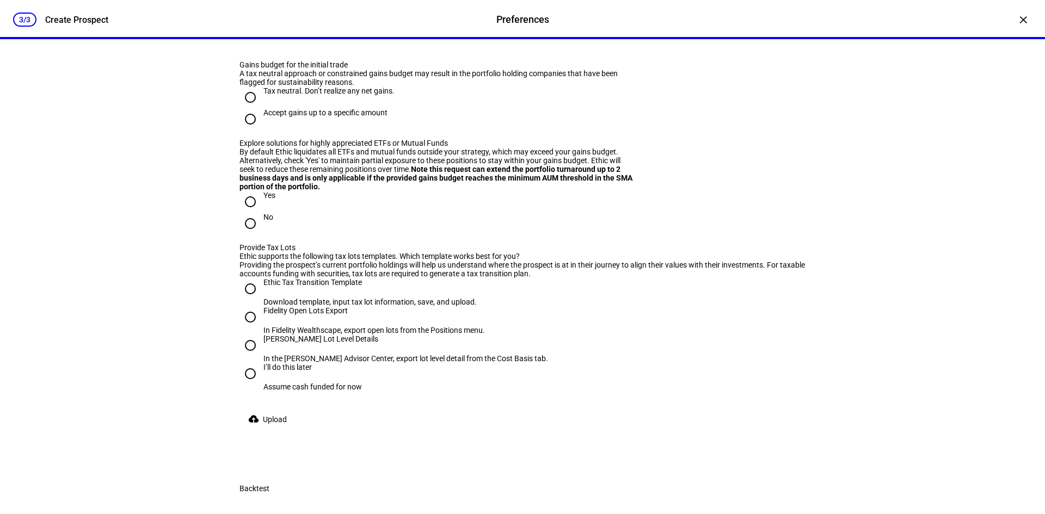
click at [249, 43] on input "No" at bounding box center [251, 32] width 22 height 22
radio input "true"
click at [244, 108] on input "Tax neutral. Don’t realize any net gains." at bounding box center [251, 98] width 22 height 22
radio input "true"
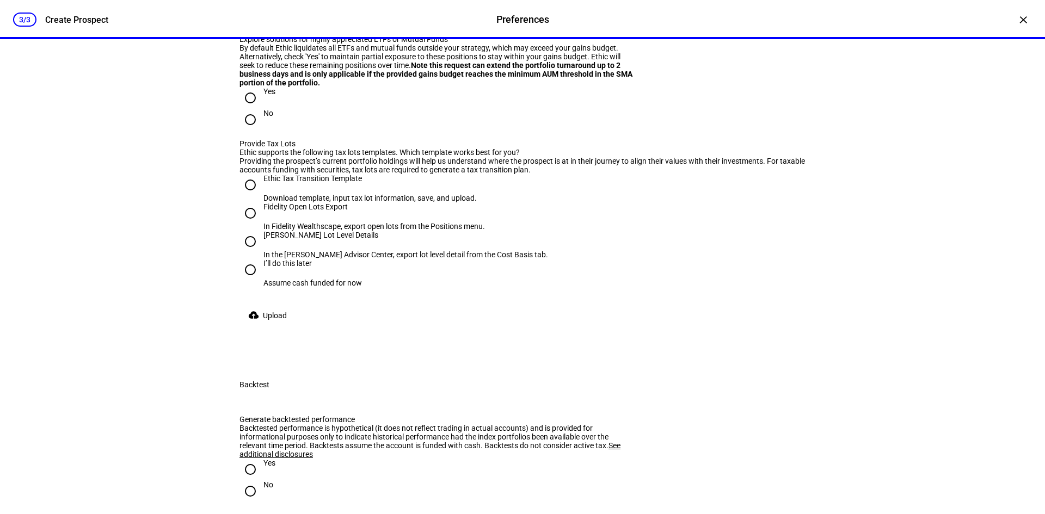
scroll to position [1306, 0]
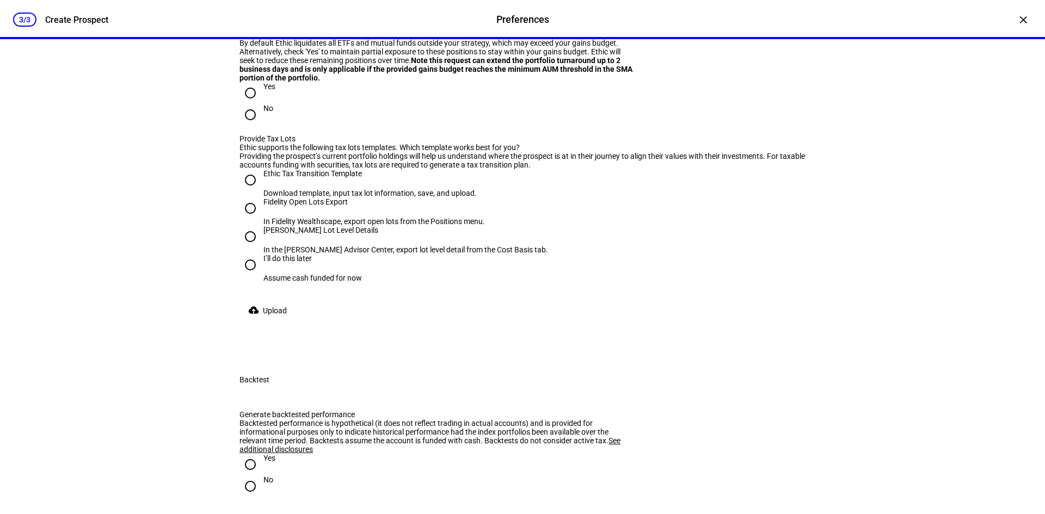
click at [248, 104] on input "Yes" at bounding box center [251, 93] width 22 height 22
radio input "true"
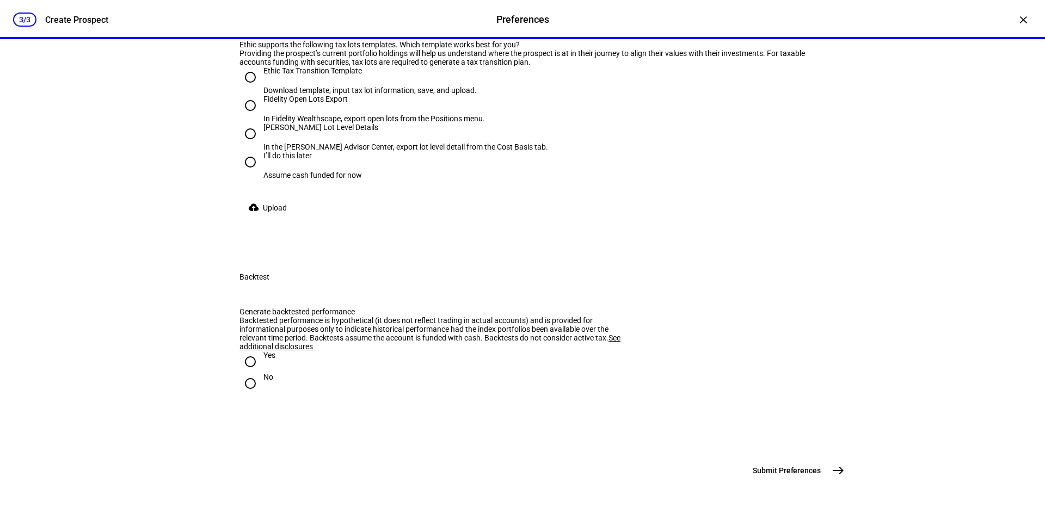
scroll to position [1470, 0]
click at [246, 145] on input "[PERSON_NAME] Lot Level Details In the [PERSON_NAME] Advisor Center, export lot…" at bounding box center [251, 134] width 22 height 22
radio input "true"
click at [260, 219] on span at bounding box center [270, 208] width 60 height 22
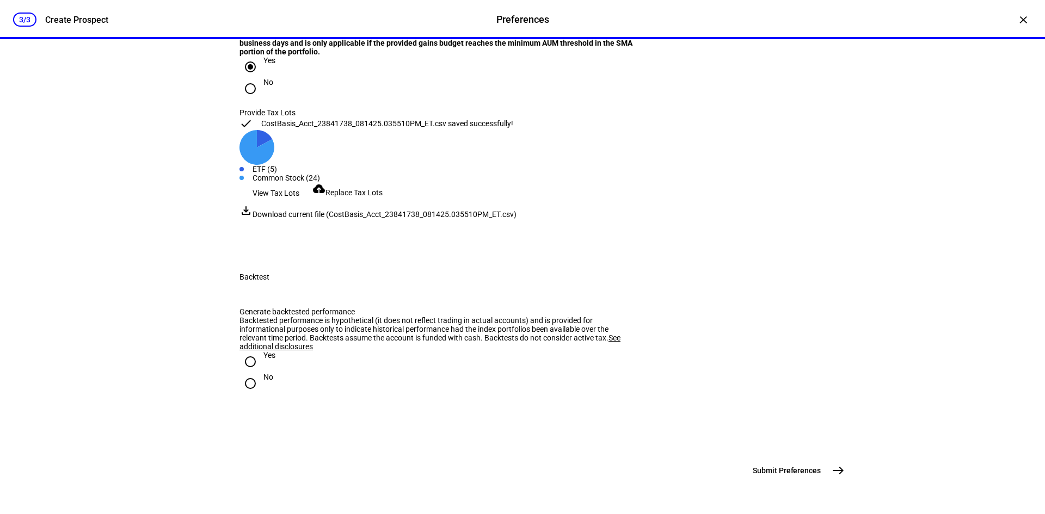
scroll to position [1633, 0]
click at [245, 373] on input "Yes" at bounding box center [251, 362] width 22 height 22
radio input "true"
click at [834, 470] on mat-icon "east" at bounding box center [838, 470] width 13 height 13
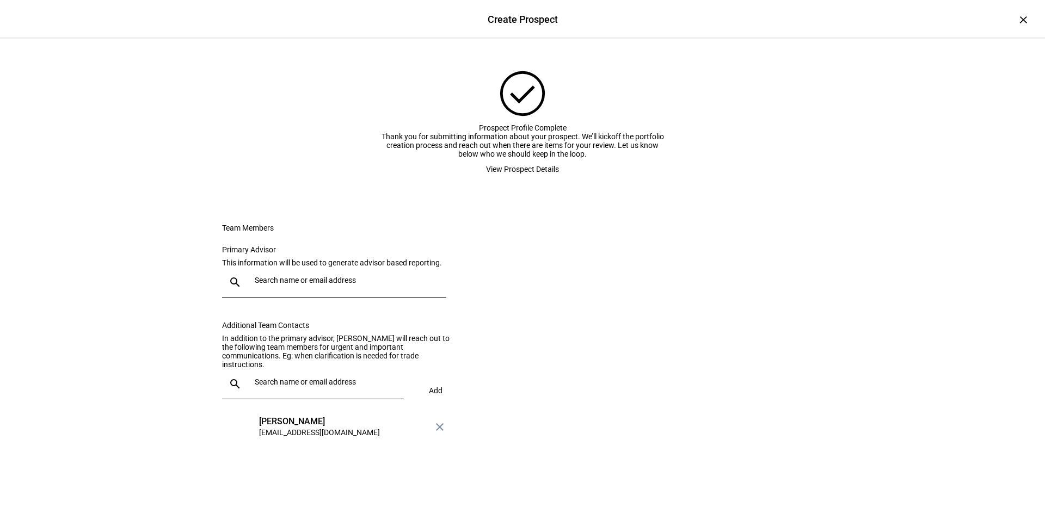
scroll to position [90, 0]
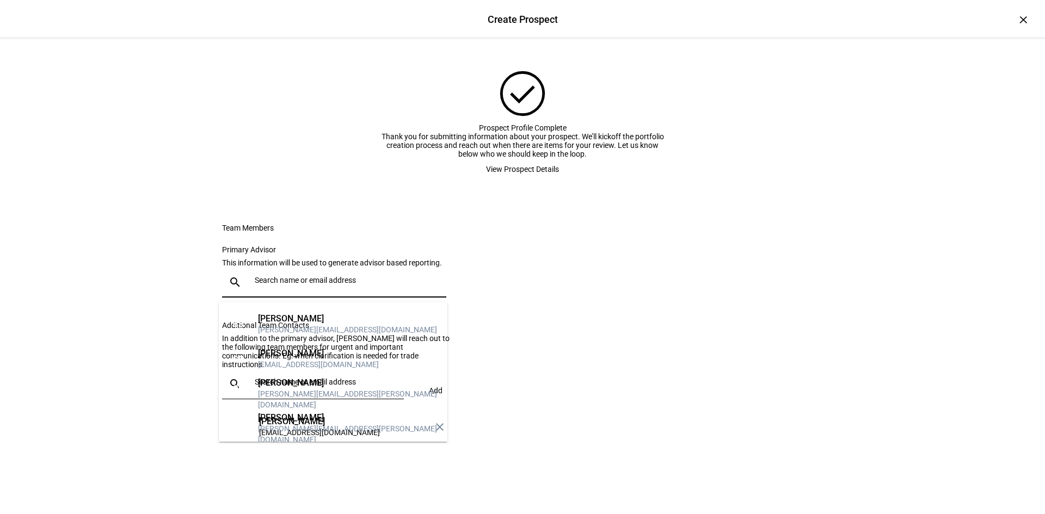
click at [326, 285] on input "text" at bounding box center [348, 280] width 187 height 9
click at [308, 348] on div "[PERSON_NAME]" at bounding box center [318, 353] width 121 height 11
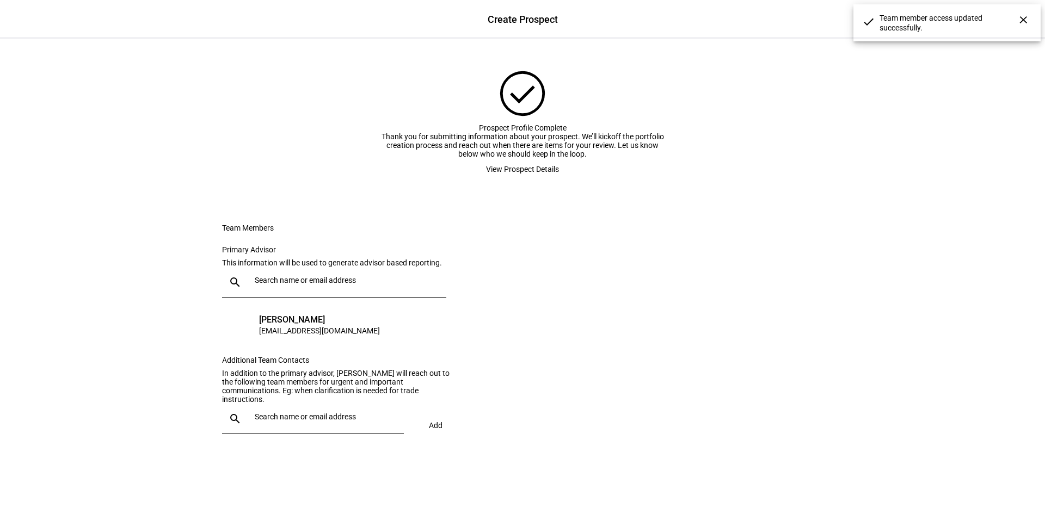
scroll to position [99, 0]
click at [1015, 16] on div "×" at bounding box center [1023, 19] width 17 height 17
